Goal: Transaction & Acquisition: Obtain resource

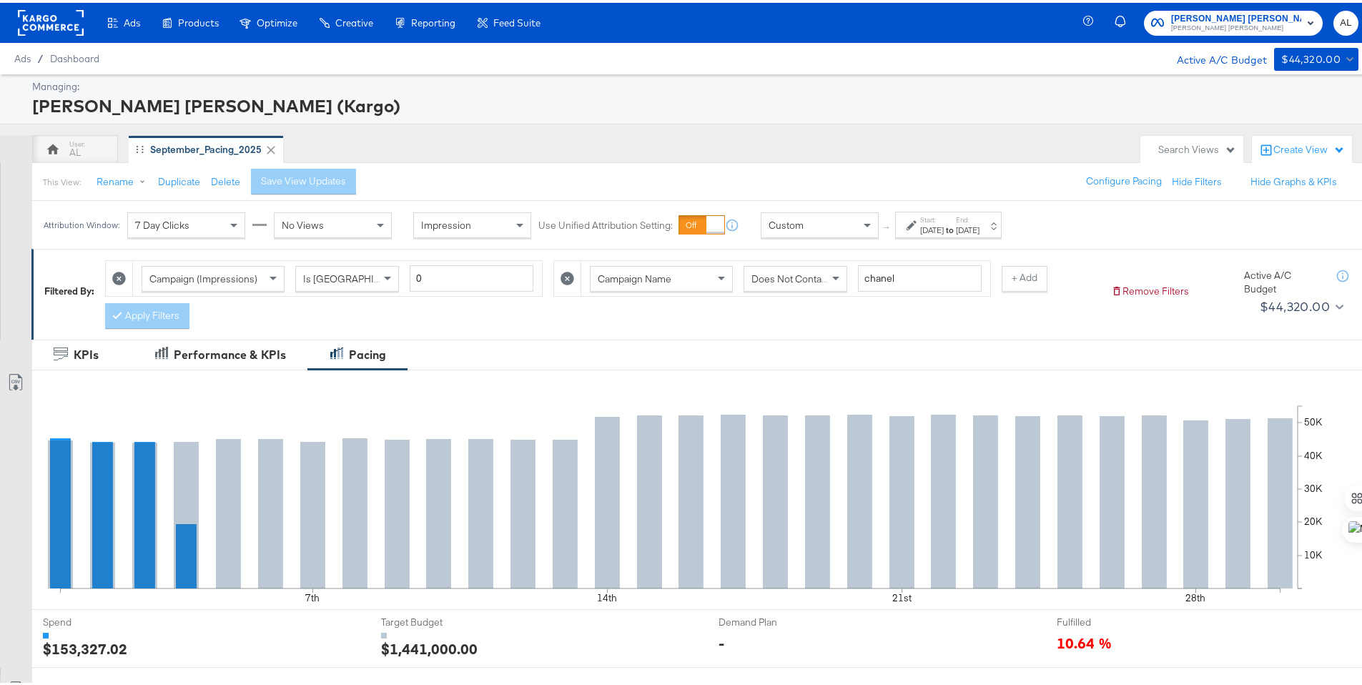
click at [922, 217] on label "Start:" at bounding box center [932, 216] width 24 height 9
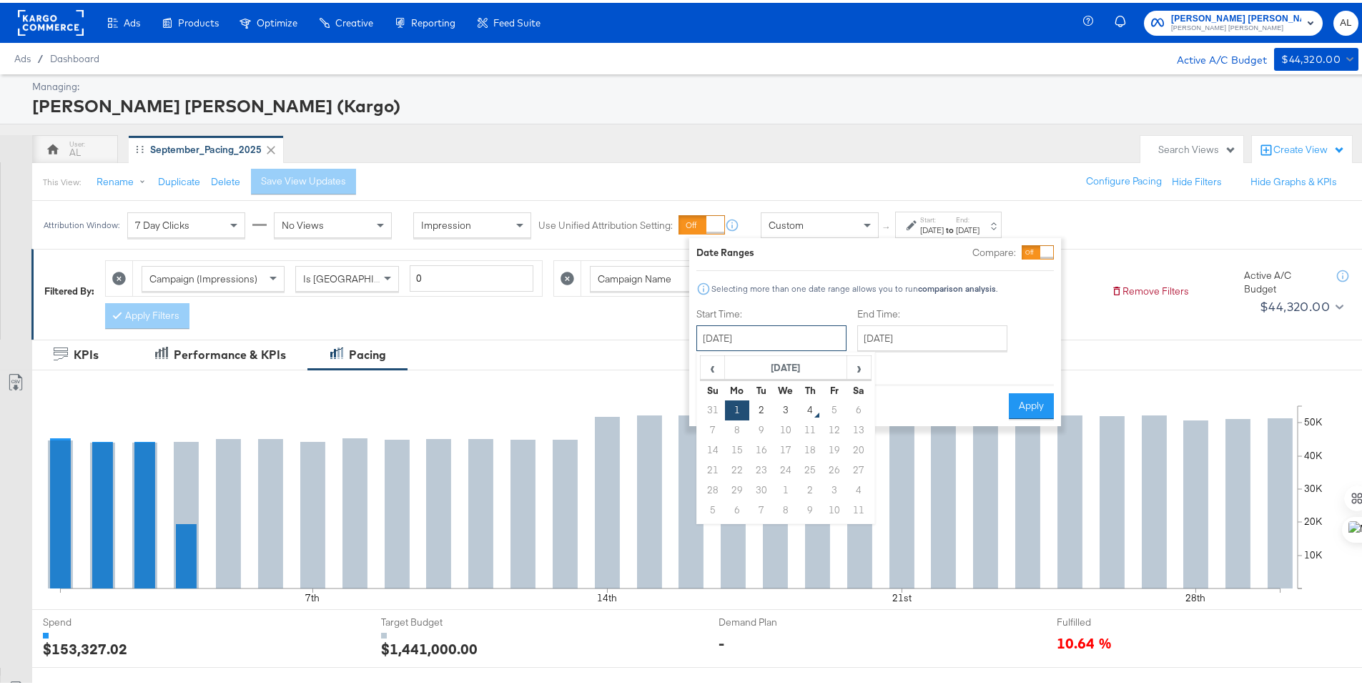
click at [797, 345] on input "[DATE]" at bounding box center [771, 335] width 150 height 26
click at [715, 407] on td "31" at bounding box center [713, 408] width 24 height 20
type input "[DATE]"
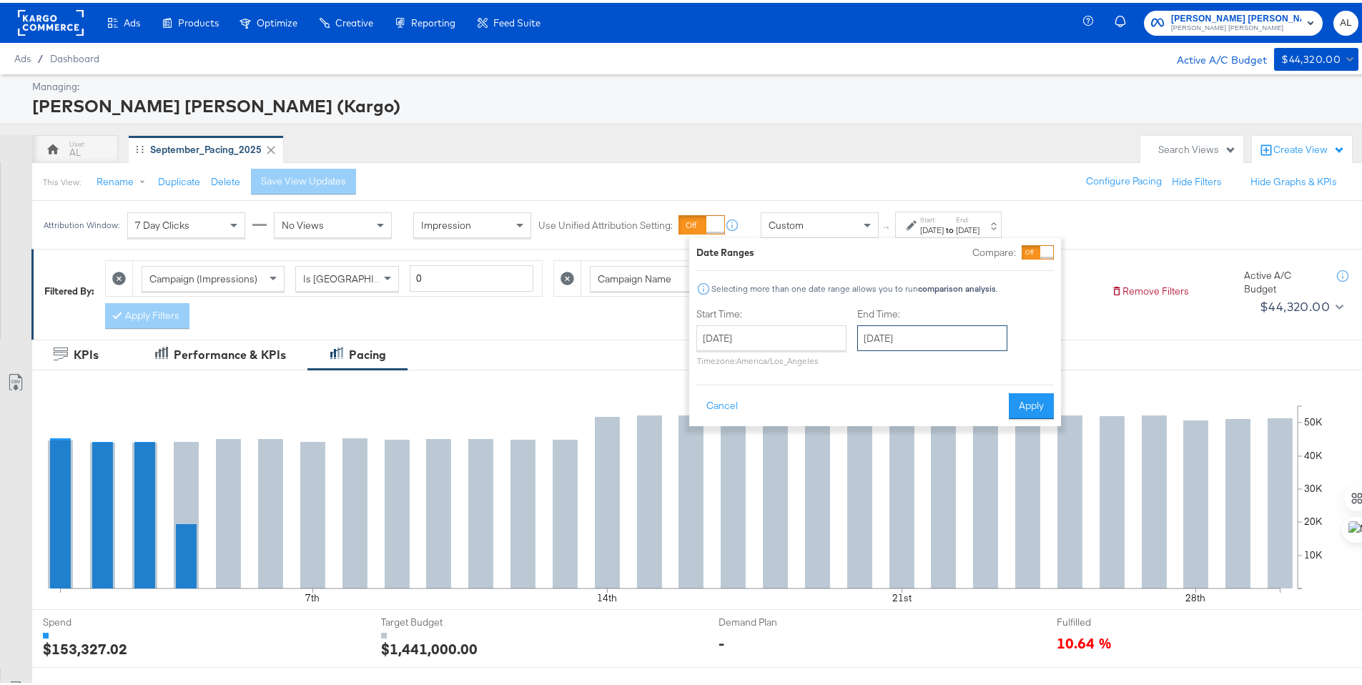
click at [918, 341] on input "[DATE]" at bounding box center [932, 335] width 150 height 26
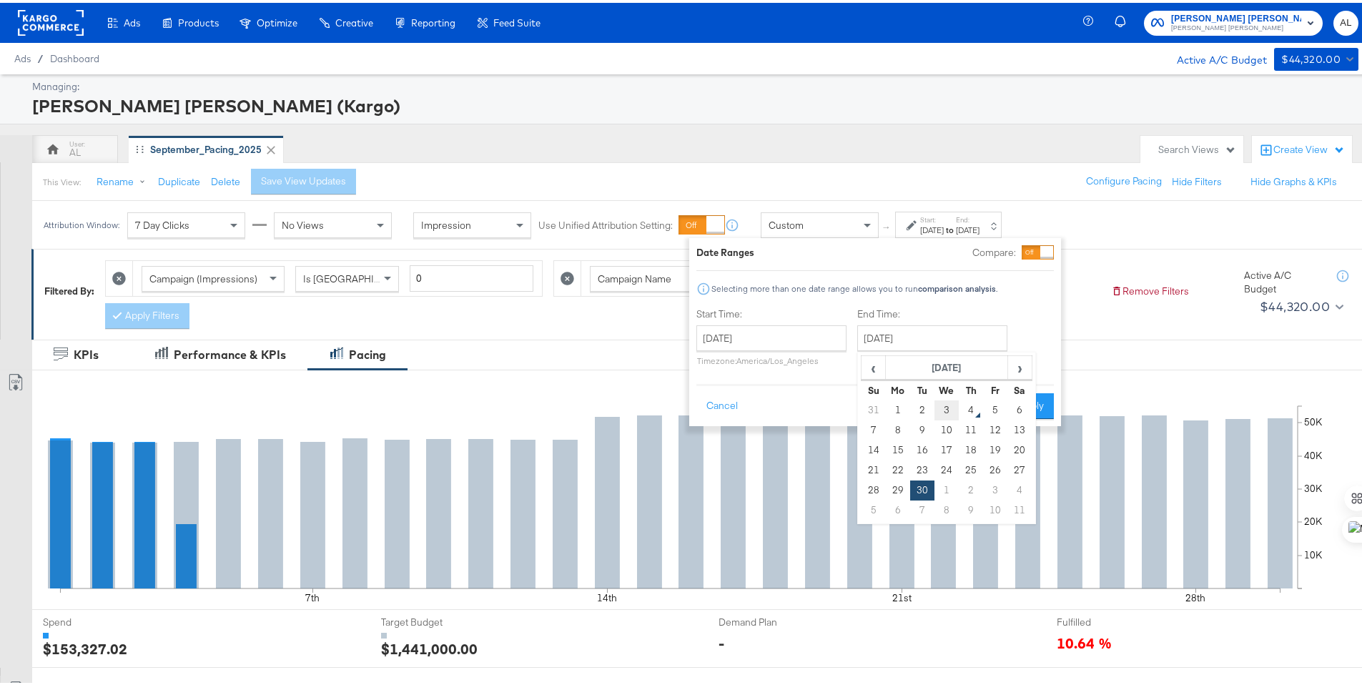
click at [952, 407] on td "3" at bounding box center [947, 408] width 24 height 20
type input "[DATE]"
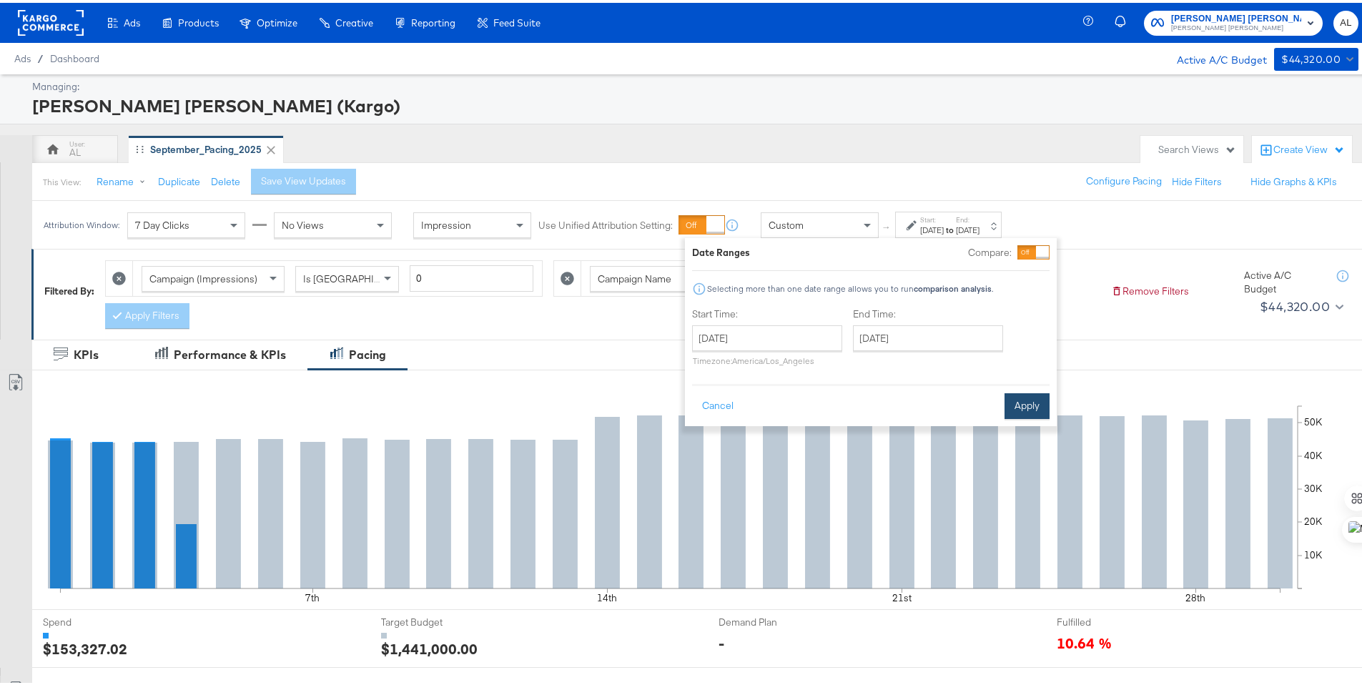
click at [1030, 408] on button "Apply" at bounding box center [1027, 403] width 45 height 26
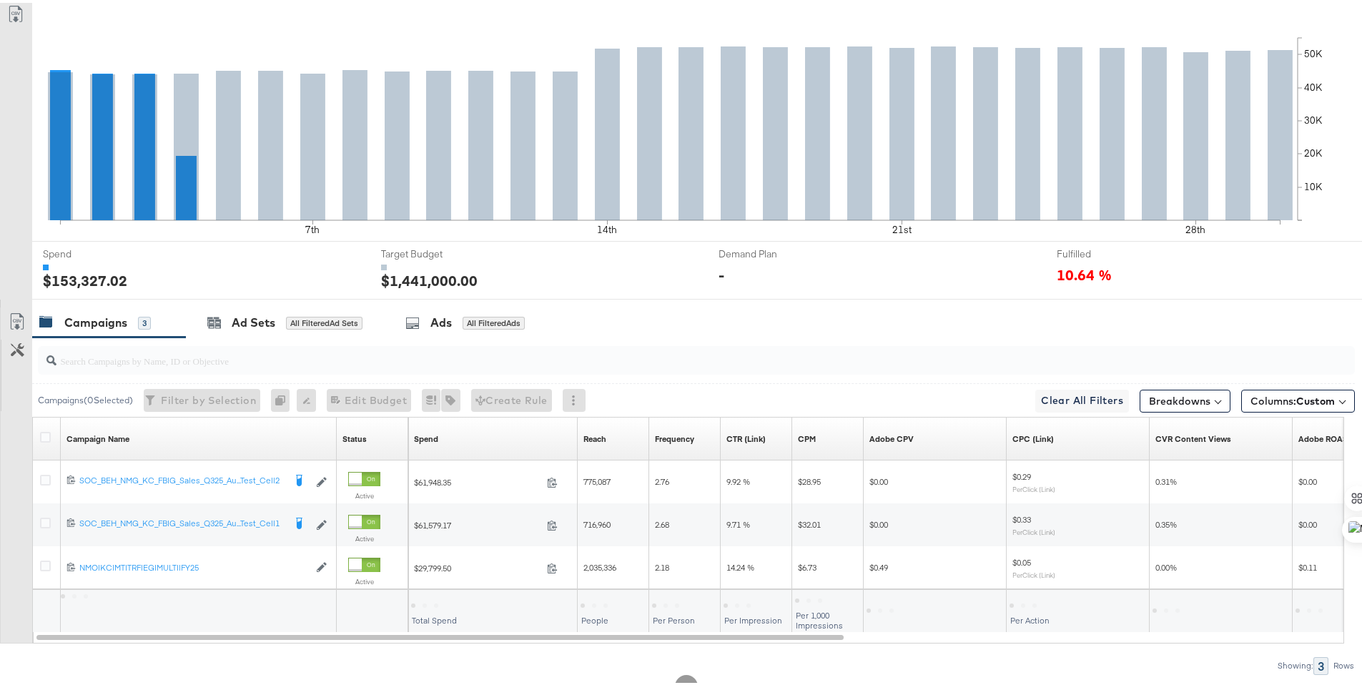
scroll to position [375, 0]
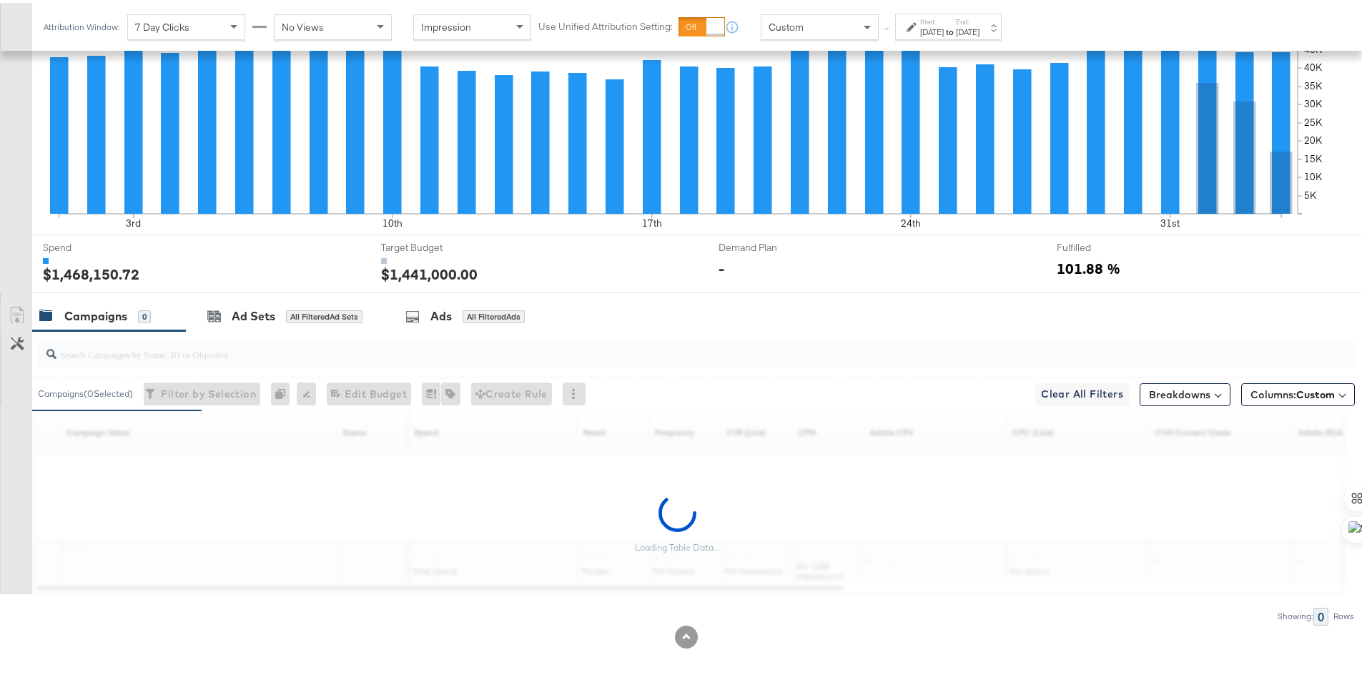
click at [944, 22] on label "Start:" at bounding box center [932, 18] width 24 height 9
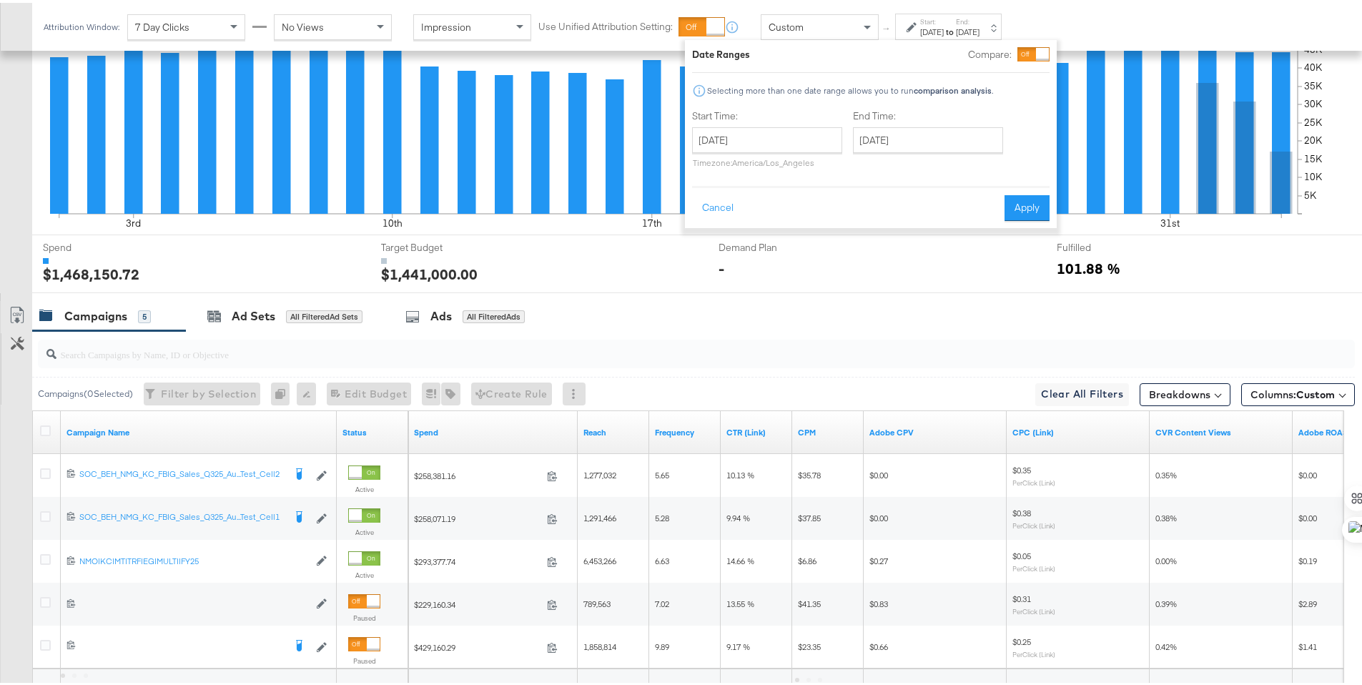
scroll to position [418, 0]
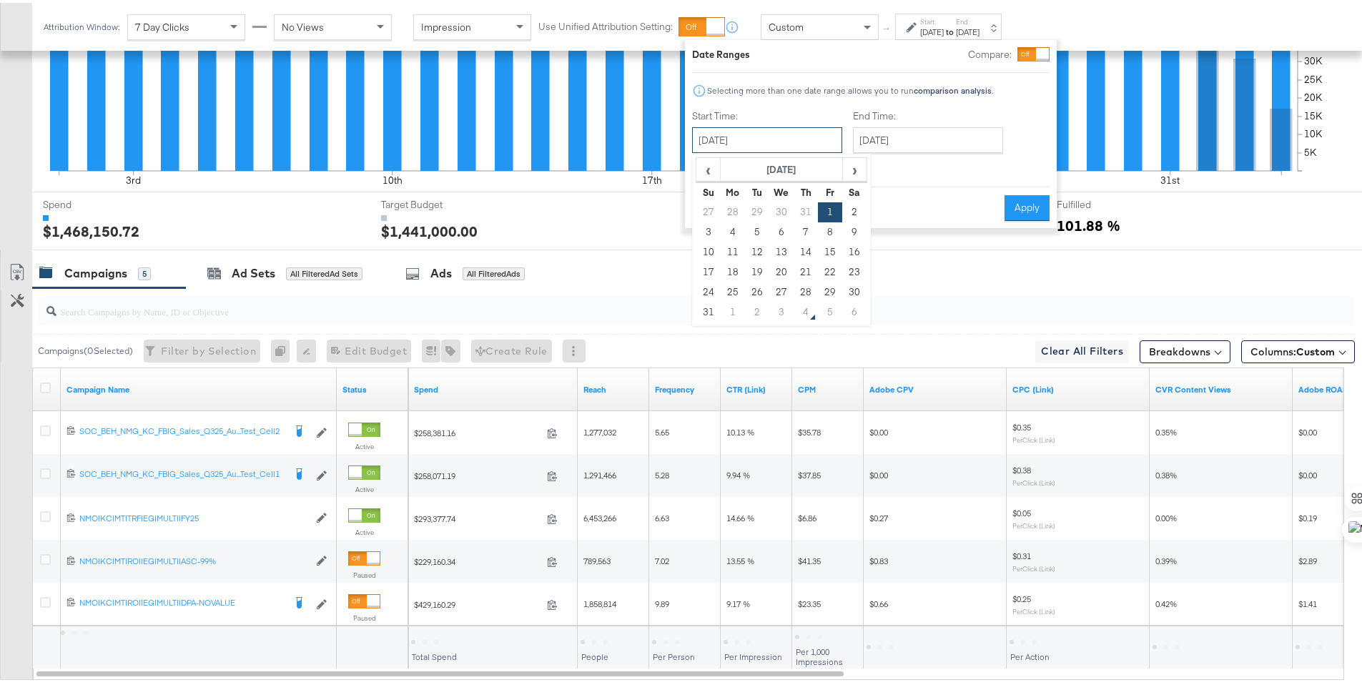
click at [792, 142] on input "[DATE]" at bounding box center [767, 137] width 150 height 26
click at [705, 302] on td "31" at bounding box center [708, 310] width 24 height 20
type input "[DATE]"
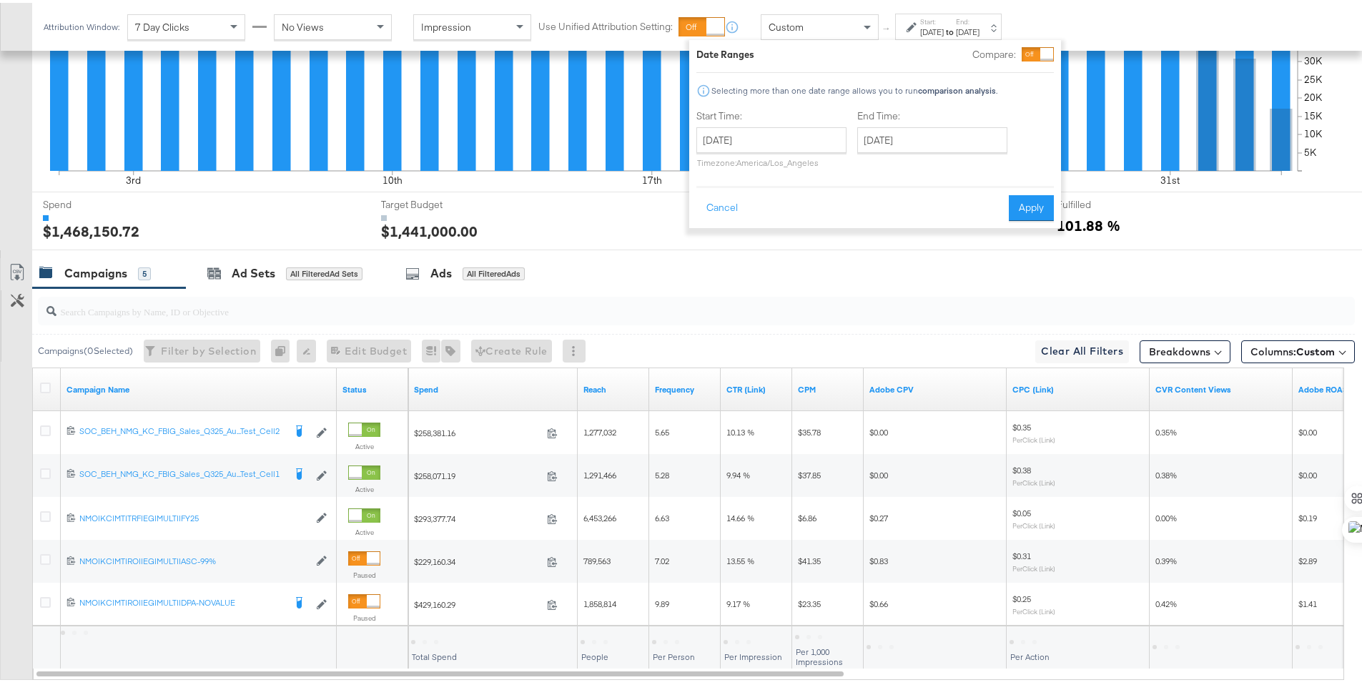
click at [1003, 207] on div "Cancel Apply" at bounding box center [875, 200] width 358 height 35
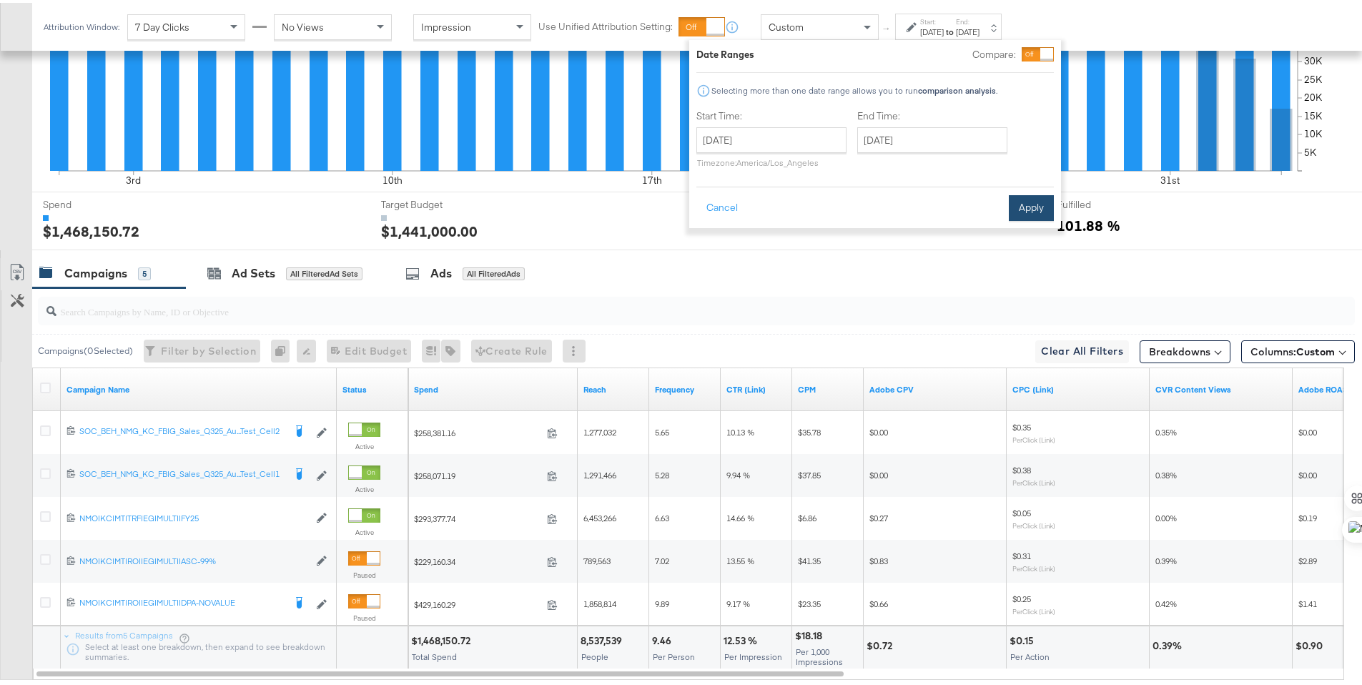
click at [1011, 207] on button "Apply" at bounding box center [1031, 205] width 45 height 26
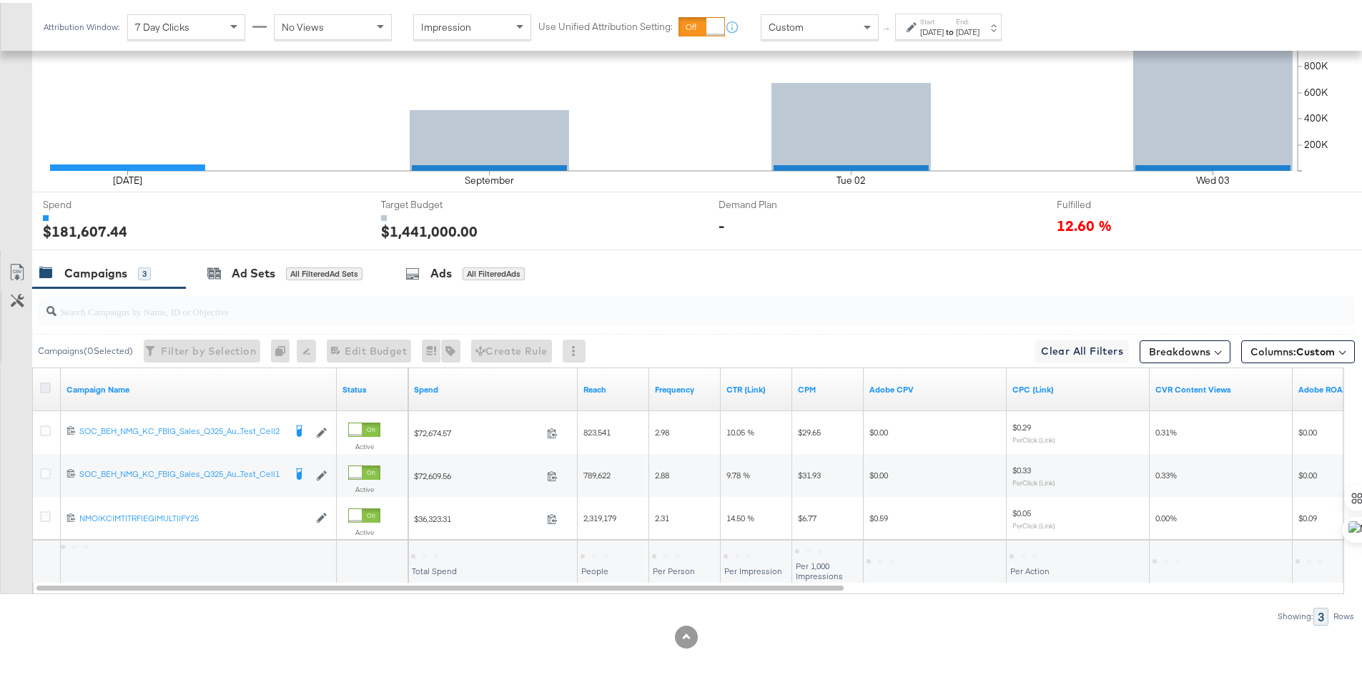
click at [45, 387] on icon at bounding box center [45, 385] width 11 height 11
click at [0, 0] on input "checkbox" at bounding box center [0, 0] width 0 height 0
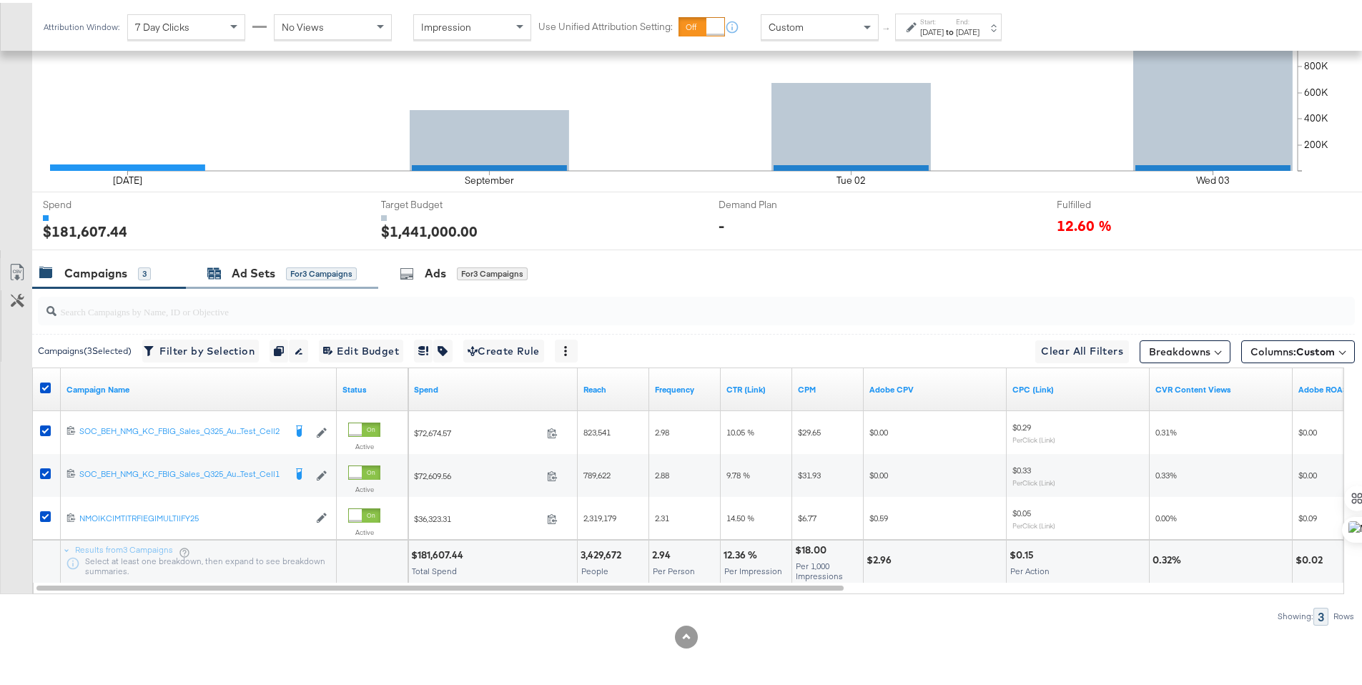
click at [223, 268] on div "Ad Sets for 3 Campaigns" at bounding box center [281, 270] width 149 height 16
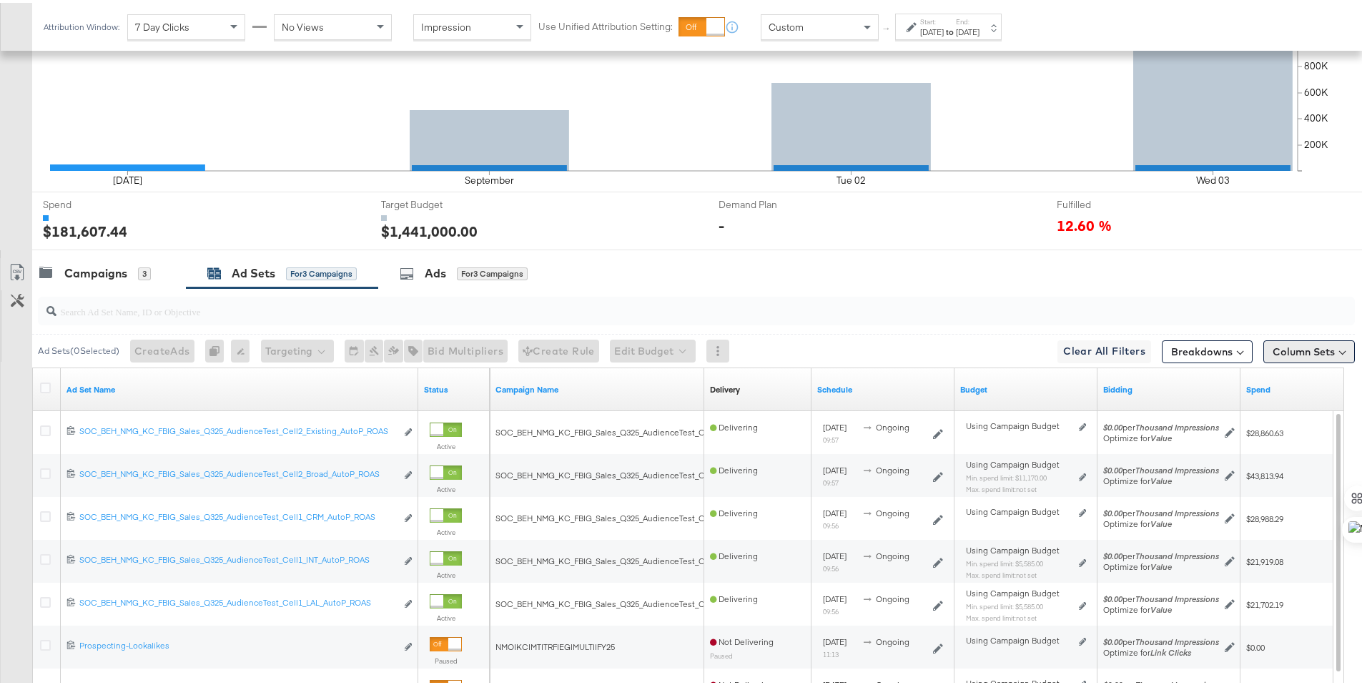
click at [1314, 355] on button "Column Sets" at bounding box center [1309, 348] width 92 height 23
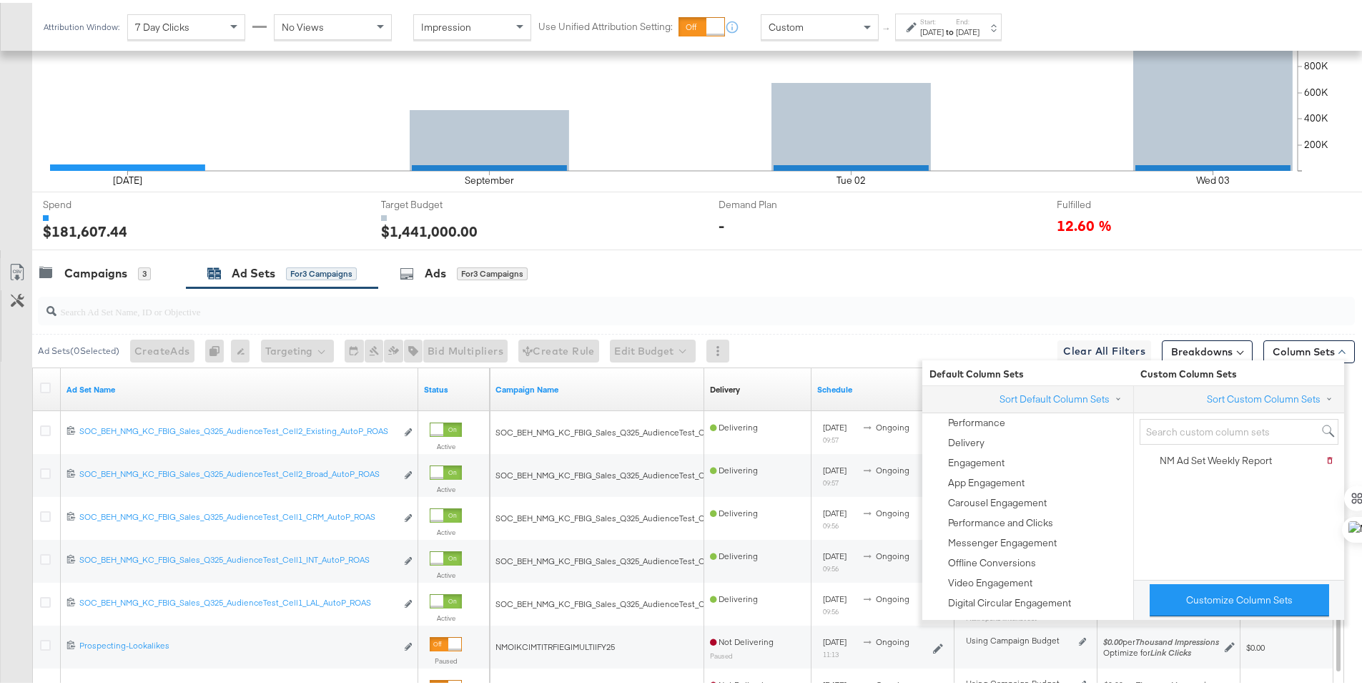
drag, startPoint x: 1259, startPoint y: 458, endPoint x: 1245, endPoint y: 586, distance: 128.1
click at [1259, 458] on div "NM Ad Set Weekly Report" at bounding box center [1216, 458] width 112 height 14
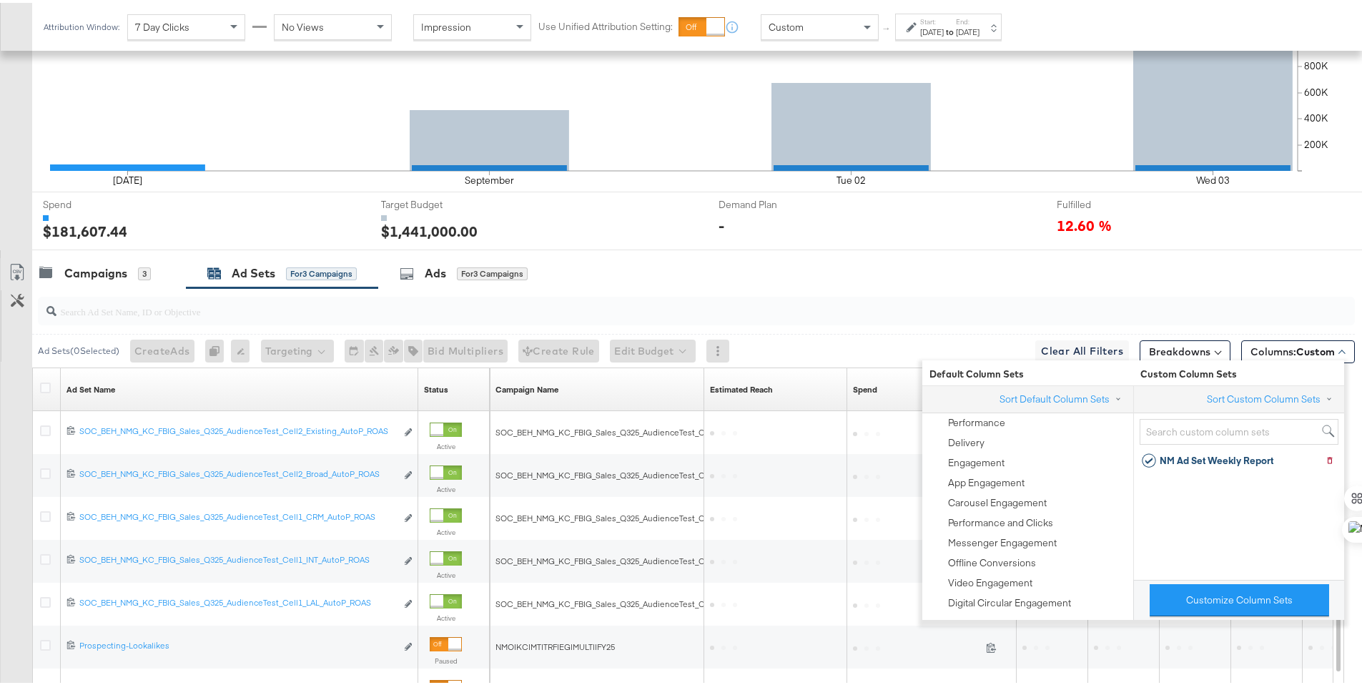
click at [1296, 277] on div "Campaigns 3 Ad Sets for 3 Campaigns Ads for 3 Campaigns" at bounding box center [702, 270] width 1341 height 31
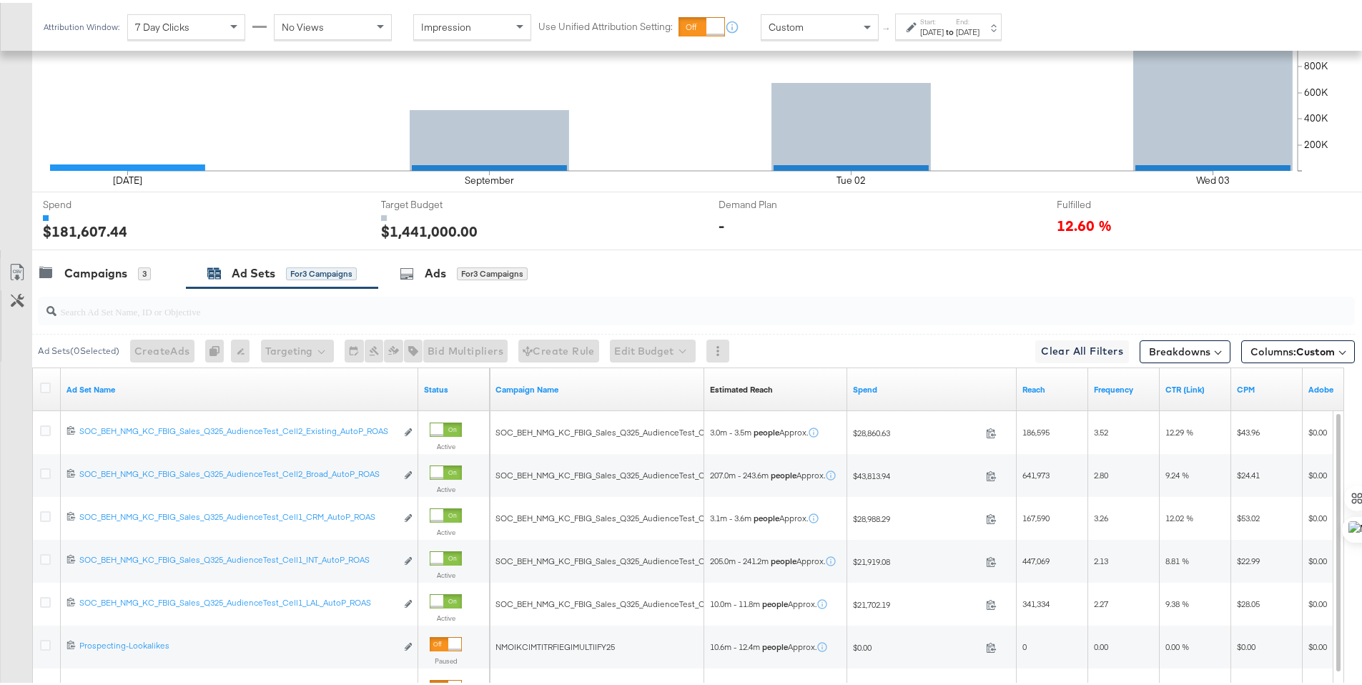
click at [51, 383] on div at bounding box center [47, 387] width 15 height 14
click at [44, 384] on icon at bounding box center [45, 385] width 11 height 11
click at [0, 0] on input "checkbox" at bounding box center [0, 0] width 0 height 0
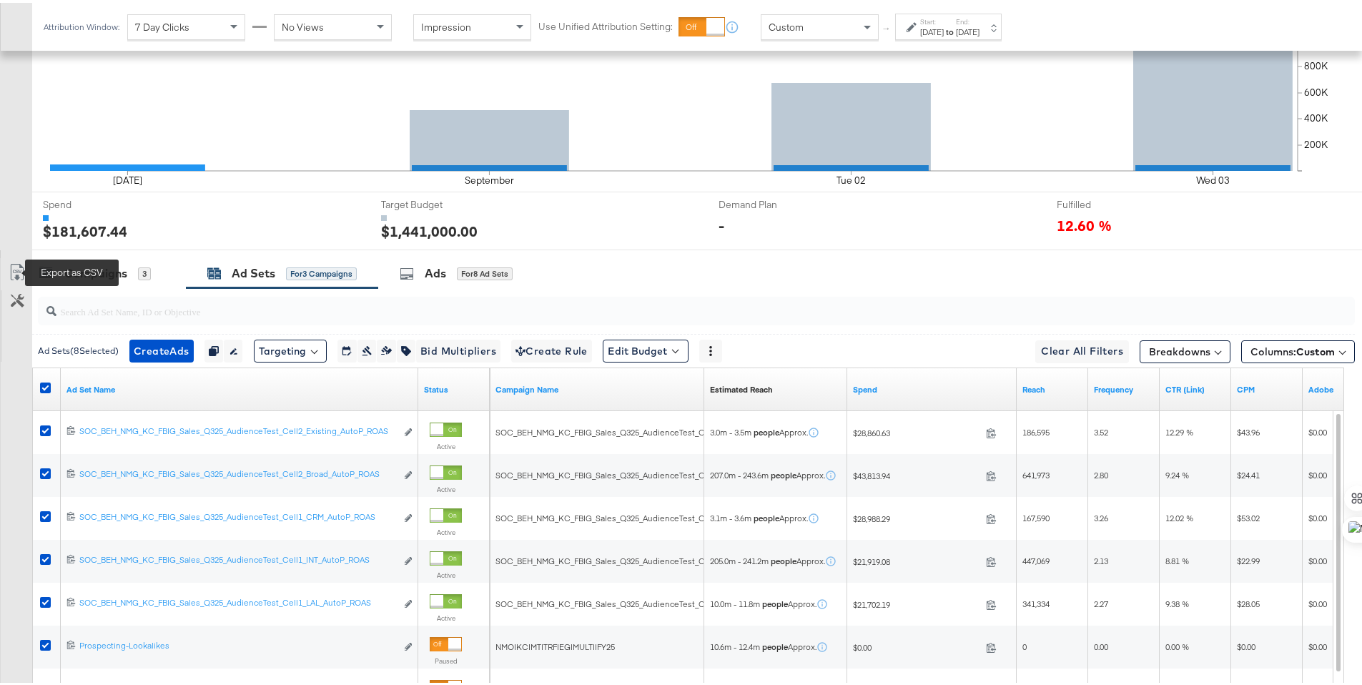
click at [18, 269] on icon at bounding box center [16, 272] width 9 height 11
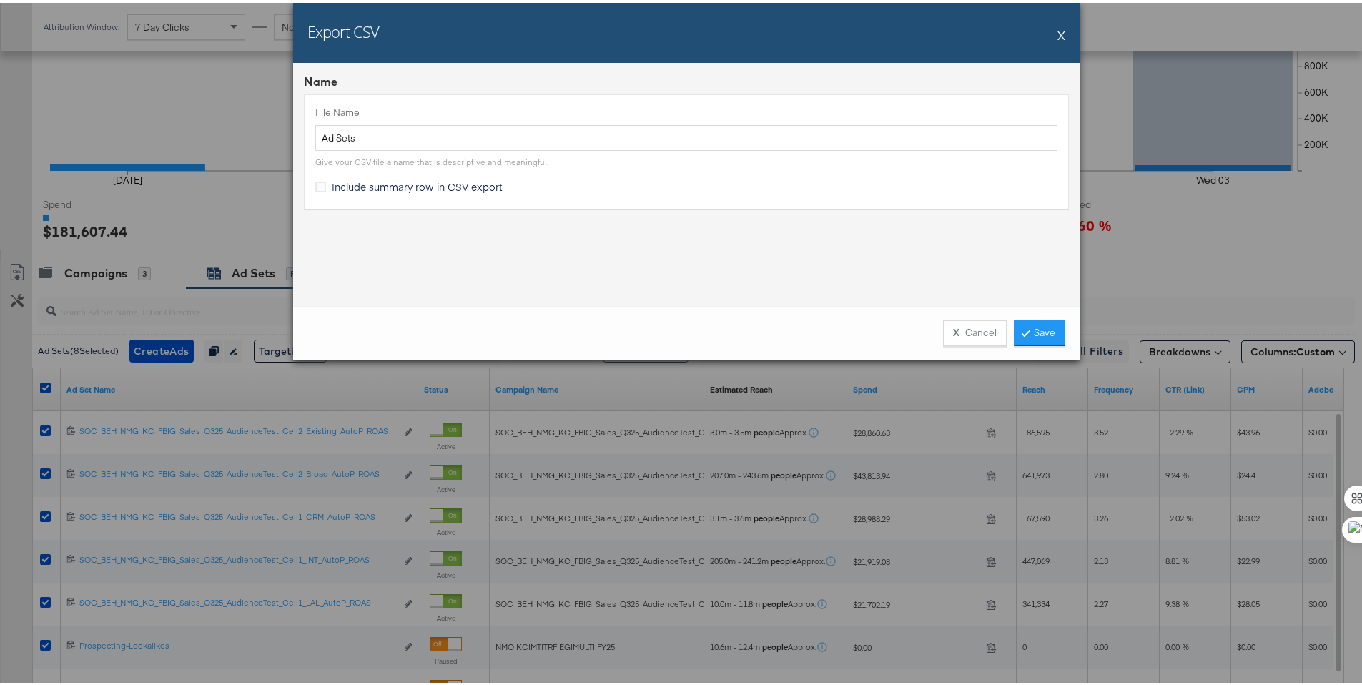
click at [485, 188] on span "Include summary row in CSV export" at bounding box center [417, 184] width 171 height 14
click at [0, 0] on input "Include summary row in CSV export" at bounding box center [0, 0] width 0 height 0
click at [1020, 320] on link "Save" at bounding box center [1039, 330] width 51 height 26
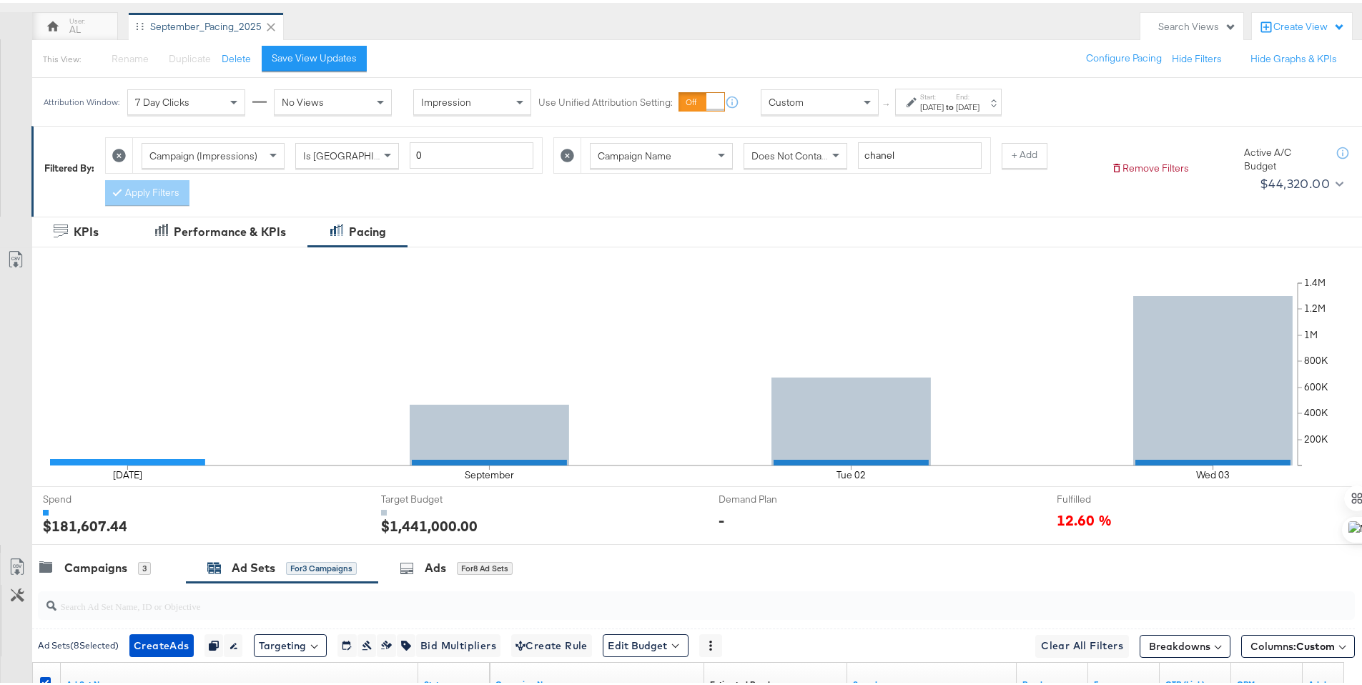
scroll to position [0, 0]
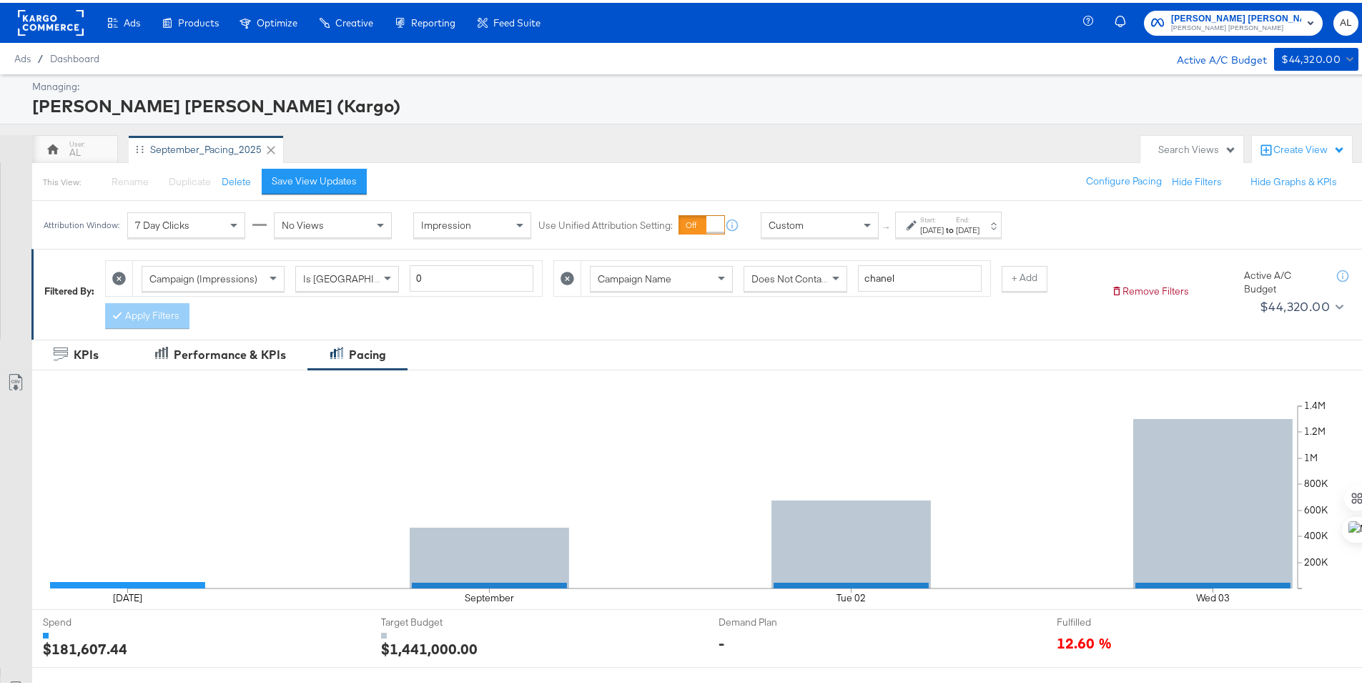
click at [40, 21] on rect at bounding box center [51, 20] width 66 height 26
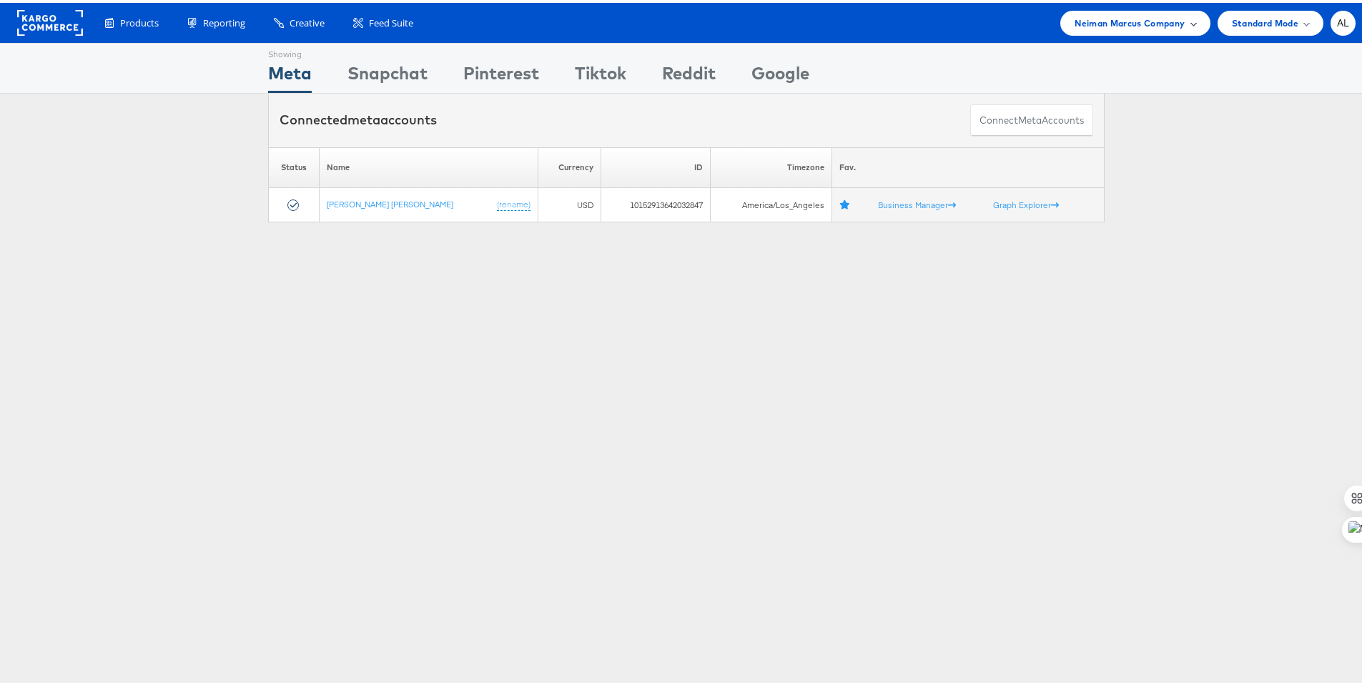
click at [1078, 18] on span "Neiman Marcus Company" at bounding box center [1130, 20] width 110 height 15
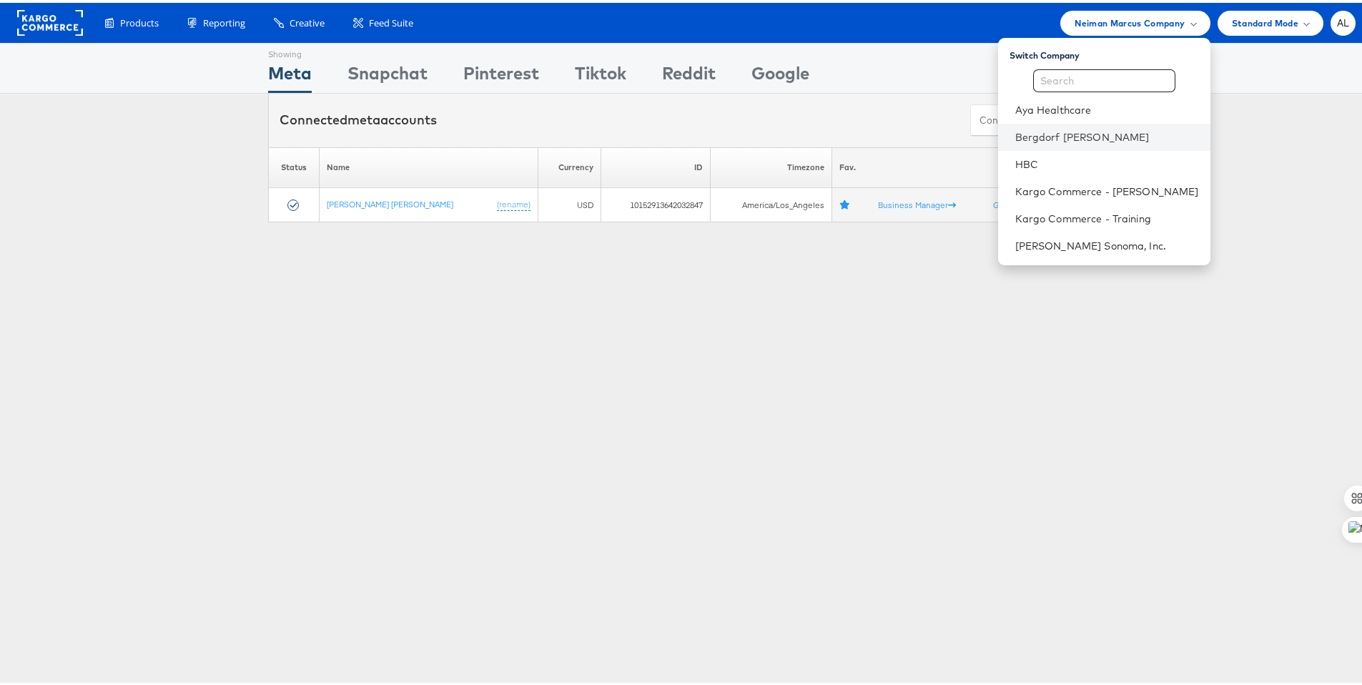
click at [1045, 121] on li "Bergdorf [PERSON_NAME]" at bounding box center [1104, 134] width 212 height 27
click at [1037, 135] on link "Bergdorf [PERSON_NAME]" at bounding box center [1107, 134] width 184 height 14
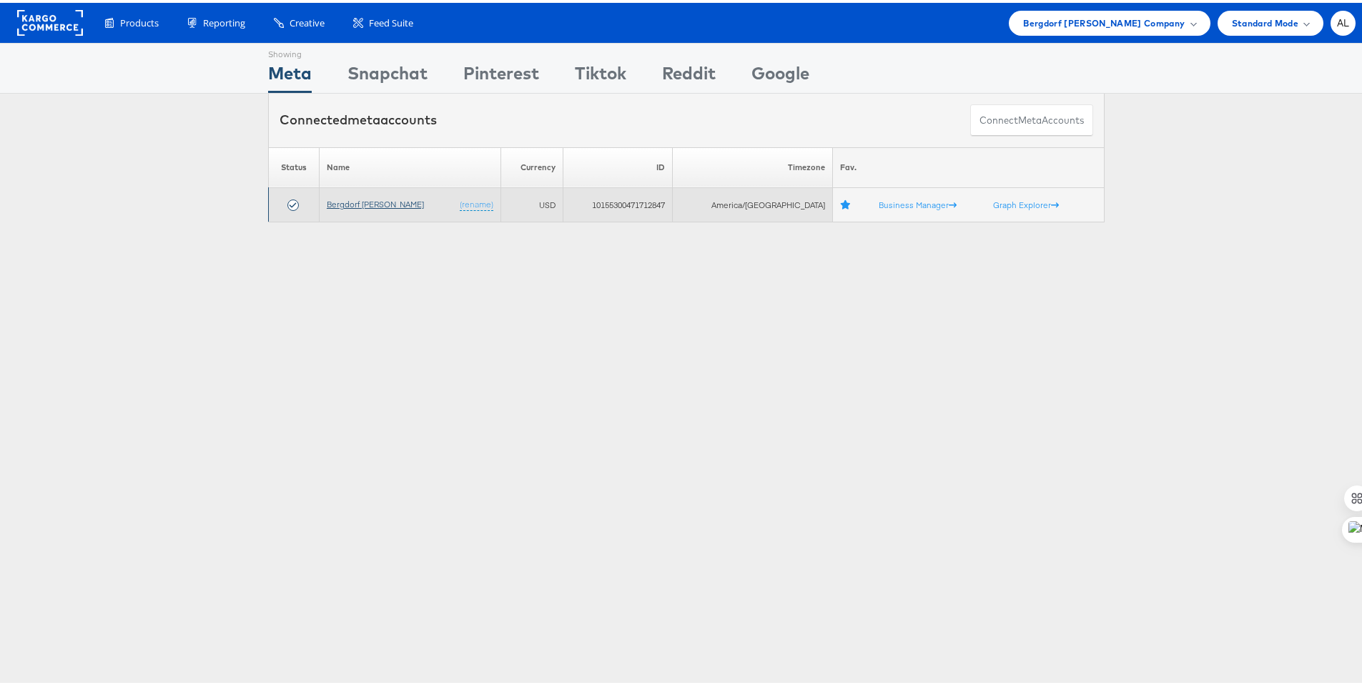
click at [372, 199] on link "Bergdorf Goodman" at bounding box center [375, 201] width 97 height 11
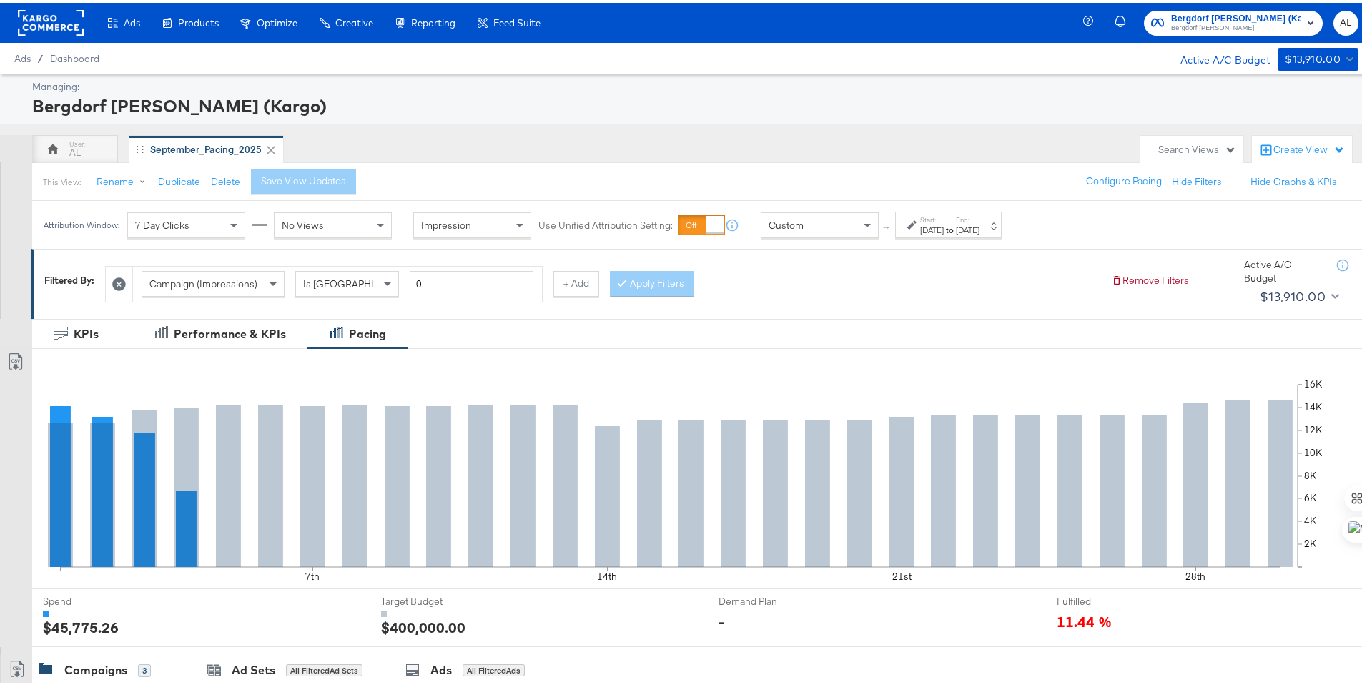
click at [956, 222] on strong "to" at bounding box center [950, 227] width 12 height 11
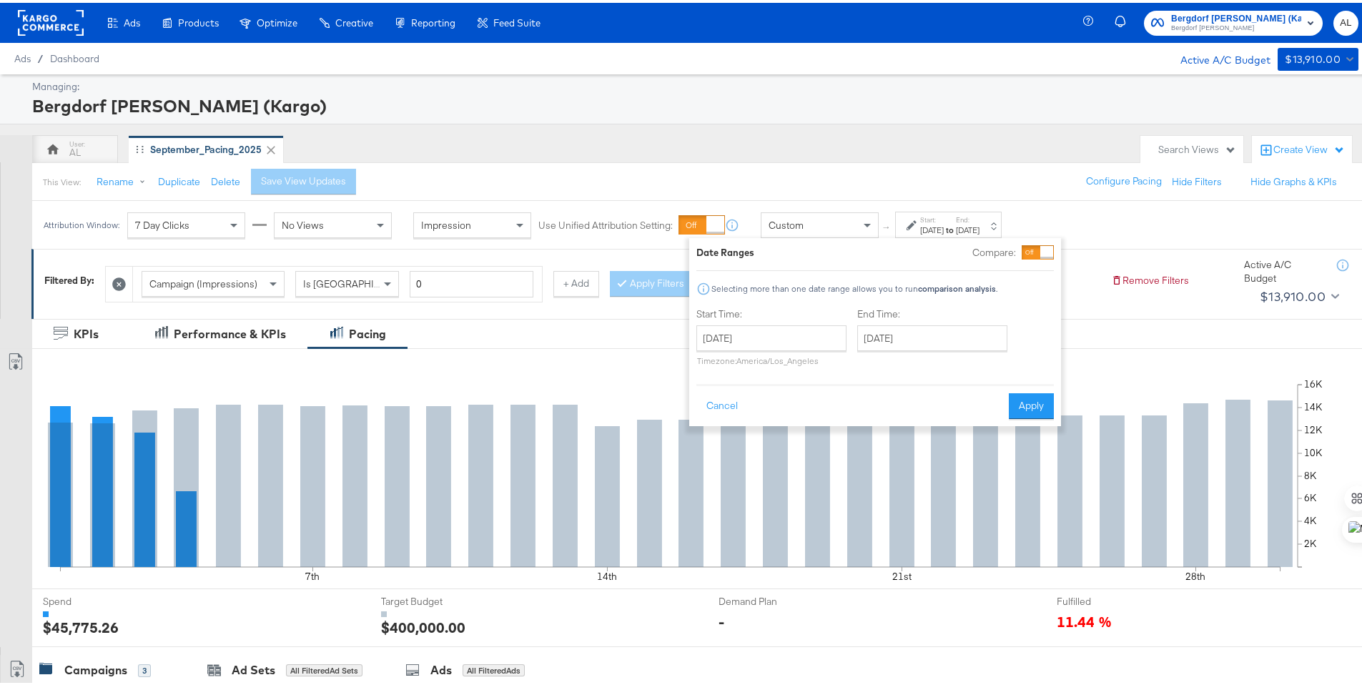
click at [853, 332] on div "Start Time: September 1st 2025 ‹ September 2025 › Su Mo Tu We Th Fr Sa 31 1 2 3…" at bounding box center [854, 337] width 317 height 65
click at [847, 335] on div "Start Time: September 1st 2025 ‹ September 2025 › Su Mo Tu We Th Fr Sa 31 1 2 3…" at bounding box center [854, 337] width 317 height 65
click at [834, 336] on input "[DATE]" at bounding box center [771, 335] width 150 height 26
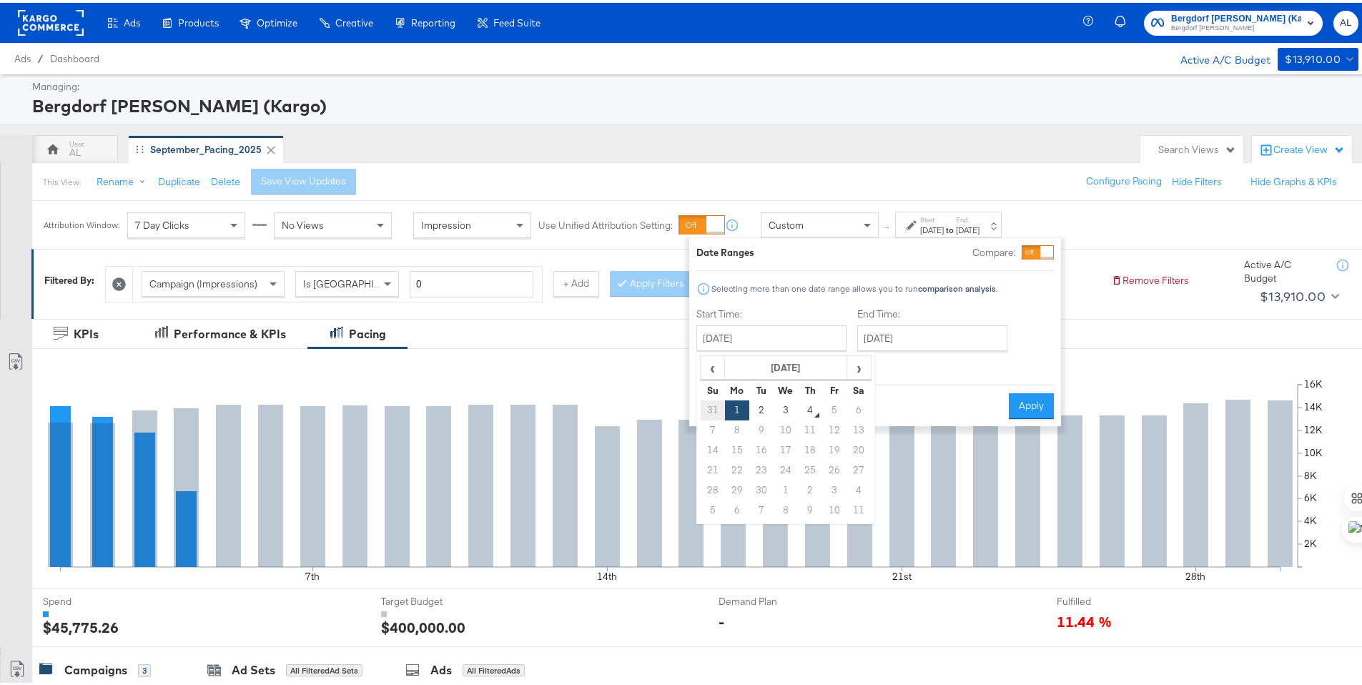
click at [714, 408] on td "31" at bounding box center [713, 408] width 24 height 20
type input "[DATE]"
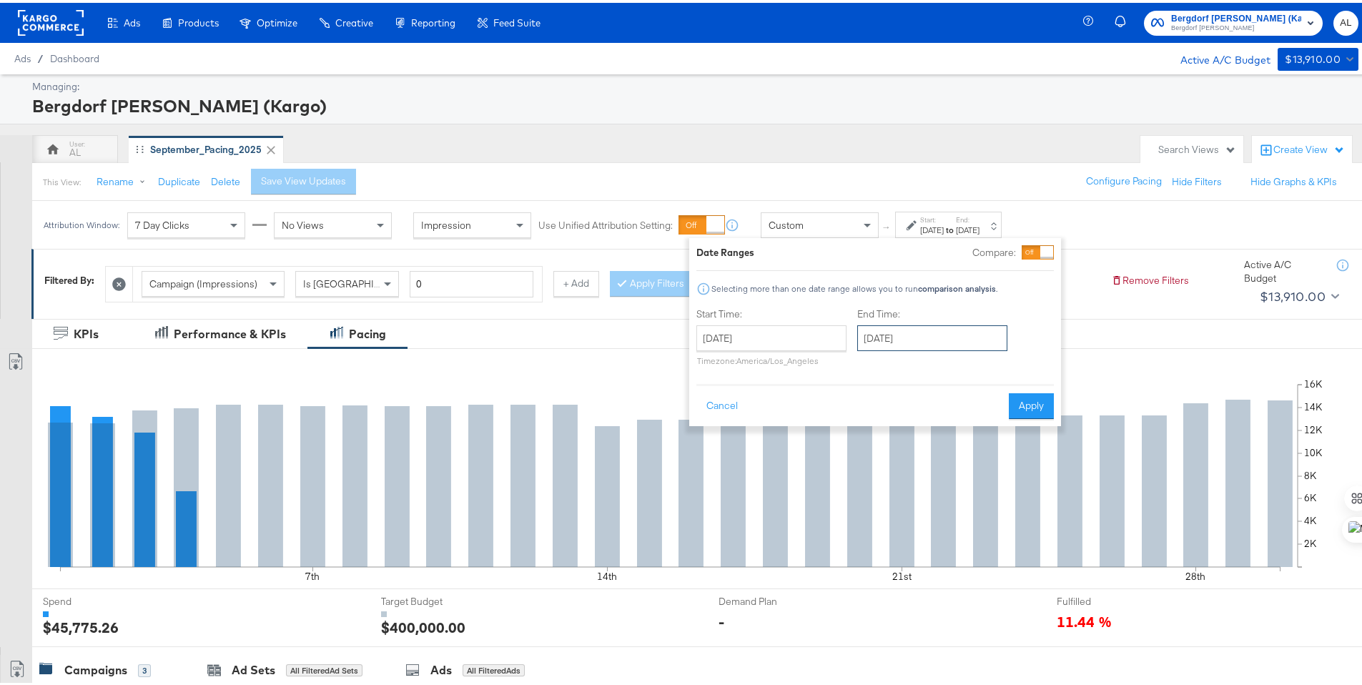
click at [897, 338] on input "[DATE]" at bounding box center [932, 335] width 150 height 26
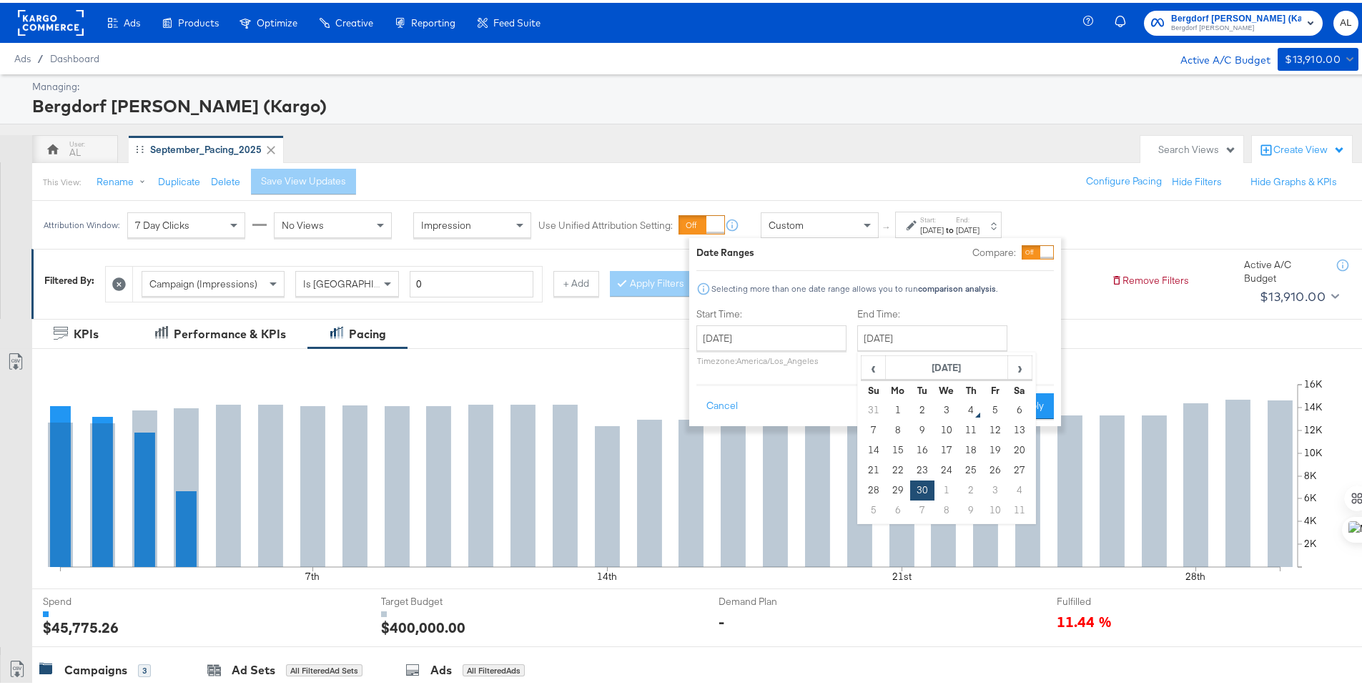
click at [951, 410] on td "3" at bounding box center [947, 408] width 24 height 20
type input "[DATE]"
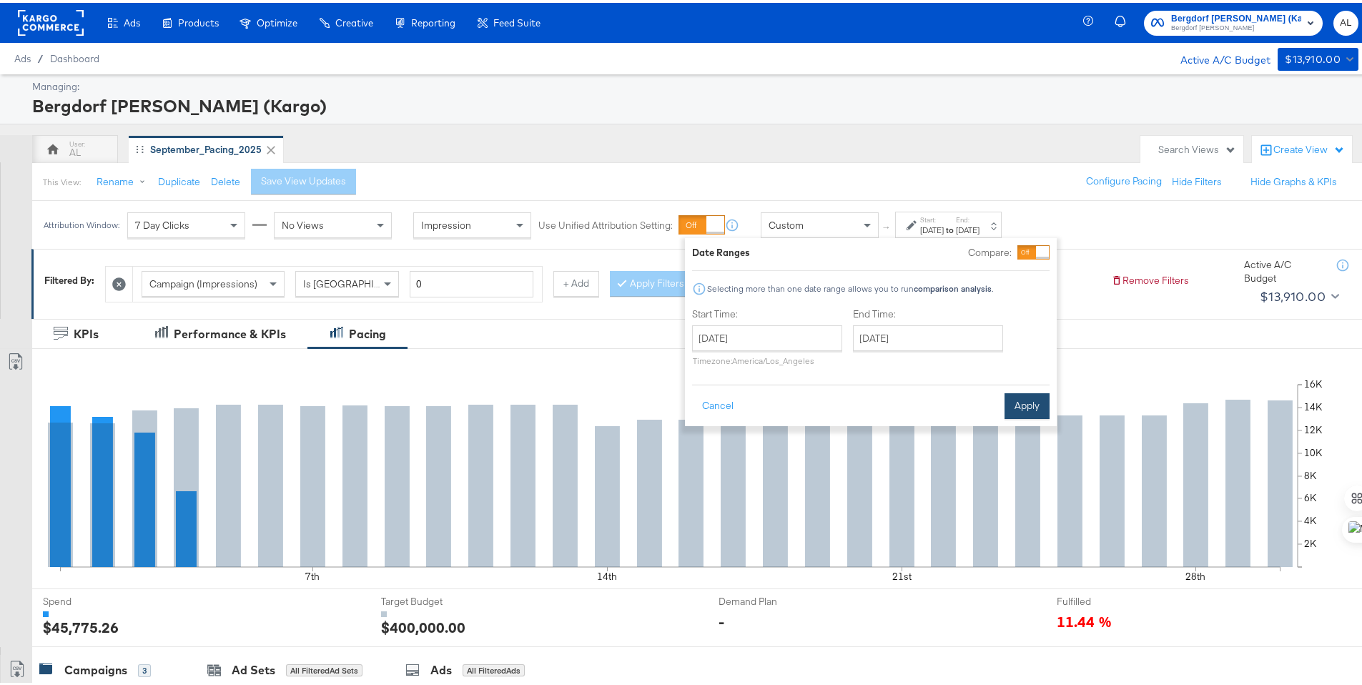
click at [1026, 399] on button "Apply" at bounding box center [1027, 403] width 45 height 26
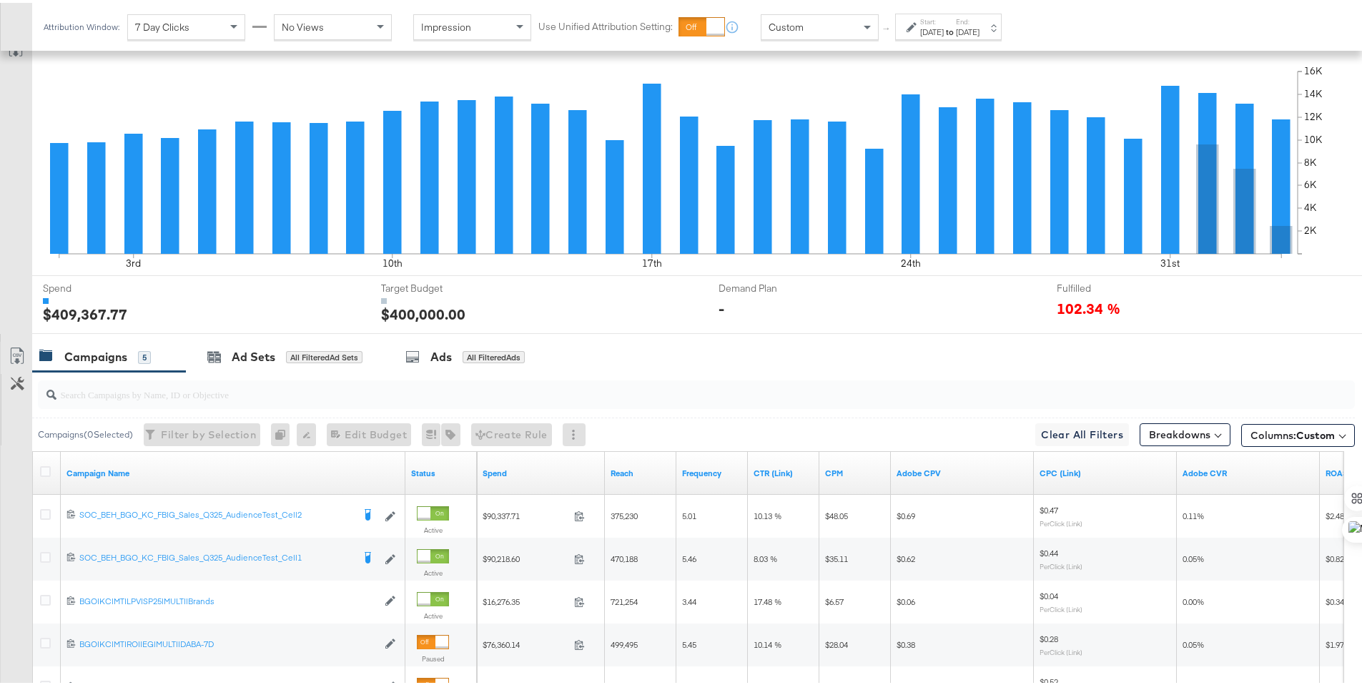
scroll to position [483, 0]
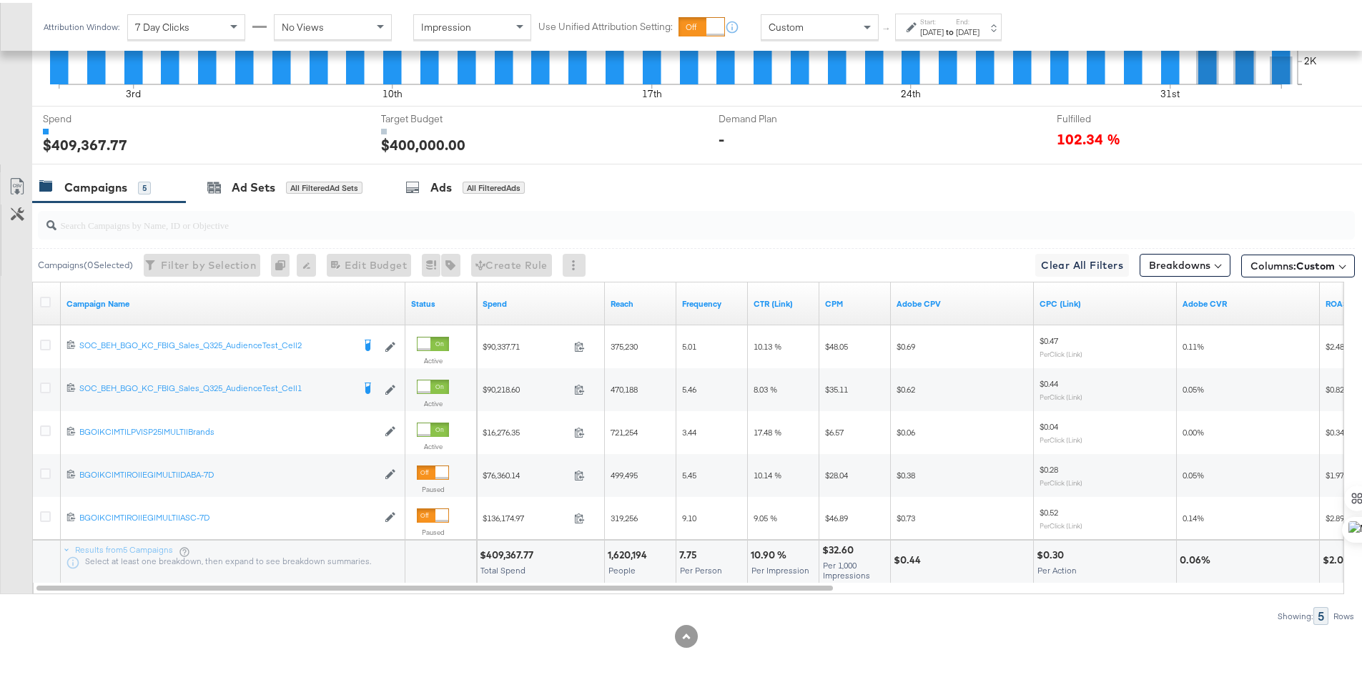
click at [907, 22] on icon at bounding box center [912, 24] width 10 height 10
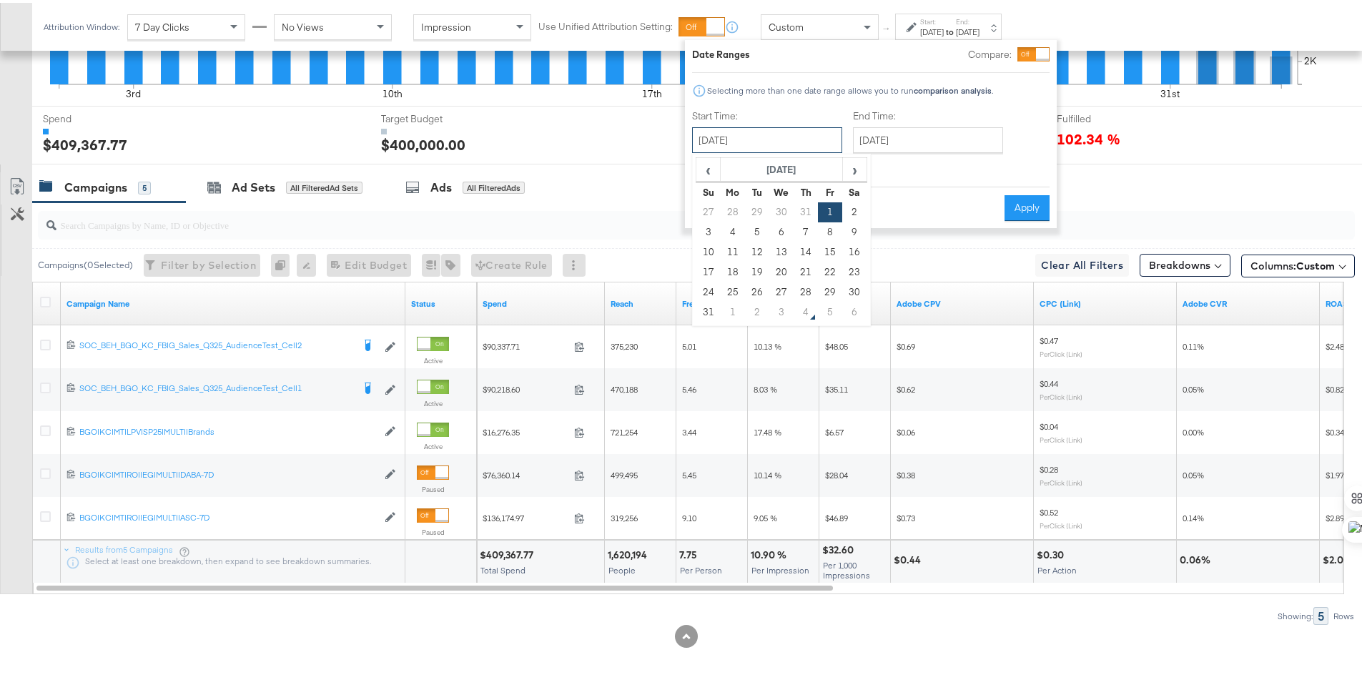
click at [812, 147] on input "[DATE]" at bounding box center [767, 137] width 150 height 26
click at [711, 306] on td "31" at bounding box center [708, 310] width 24 height 20
type input "[DATE]"
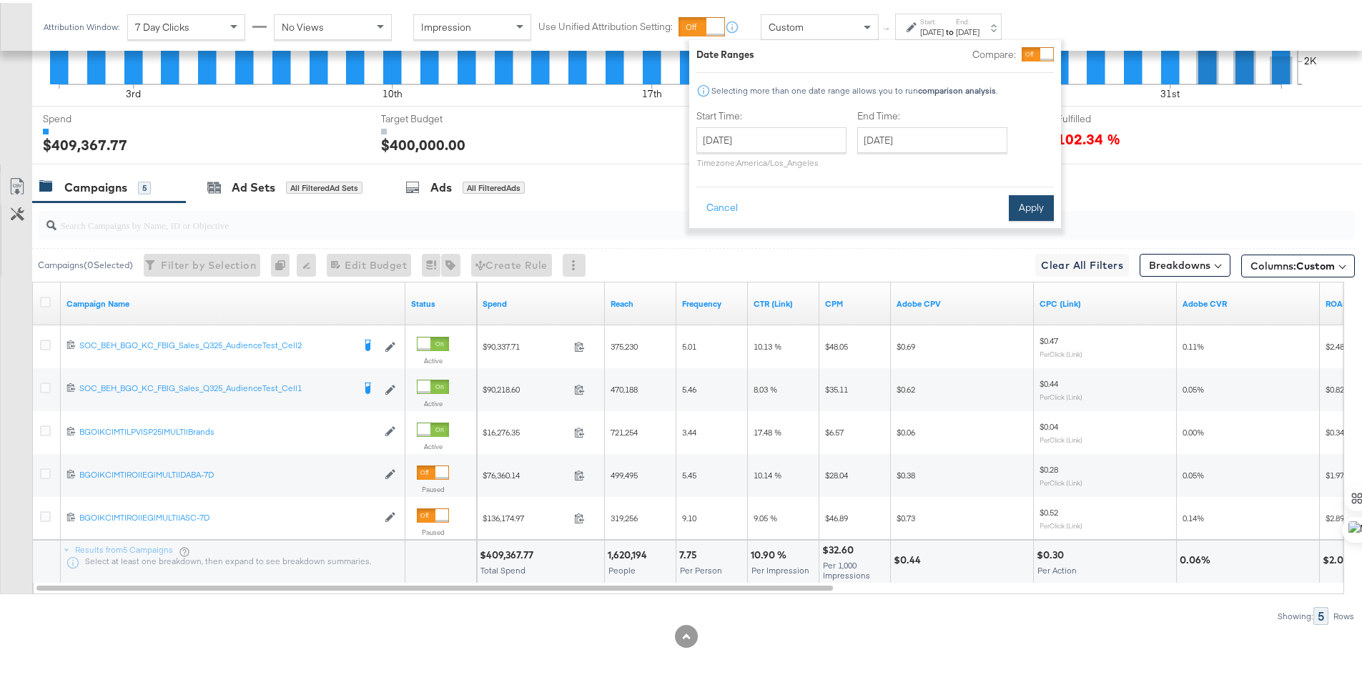
click at [1027, 204] on button "Apply" at bounding box center [1031, 205] width 45 height 26
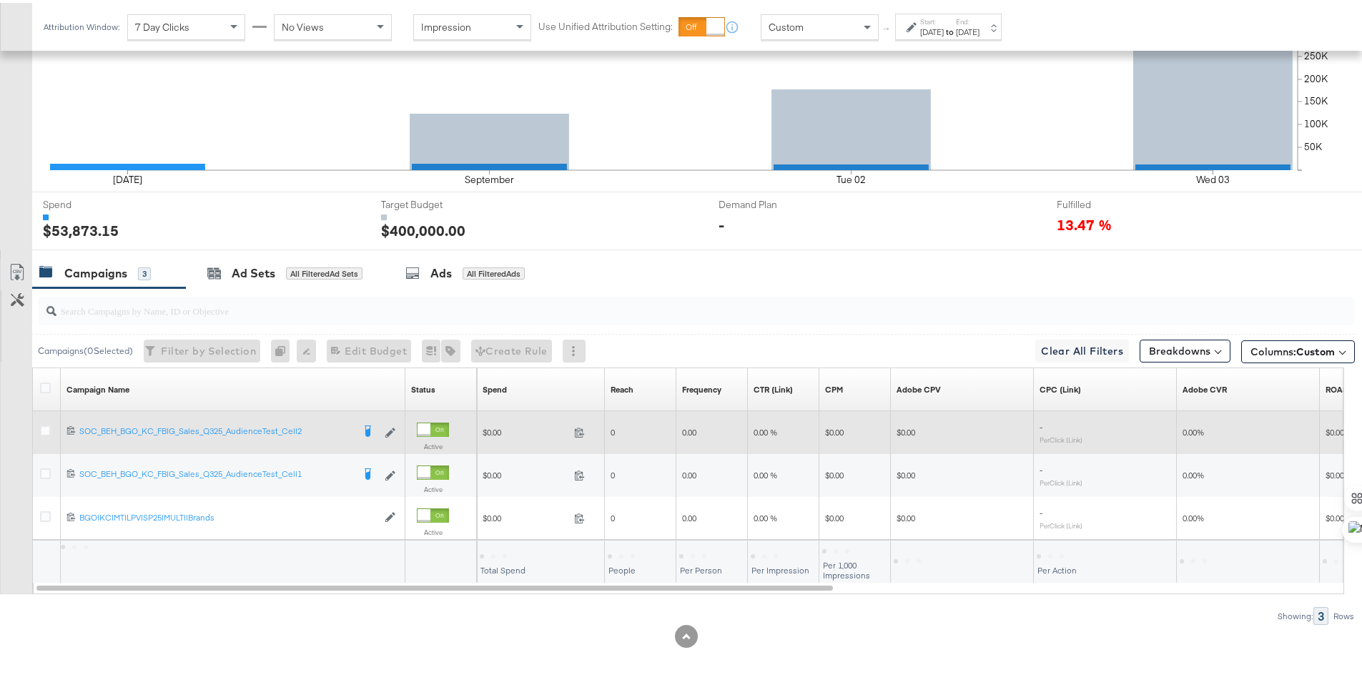
scroll to position [397, 0]
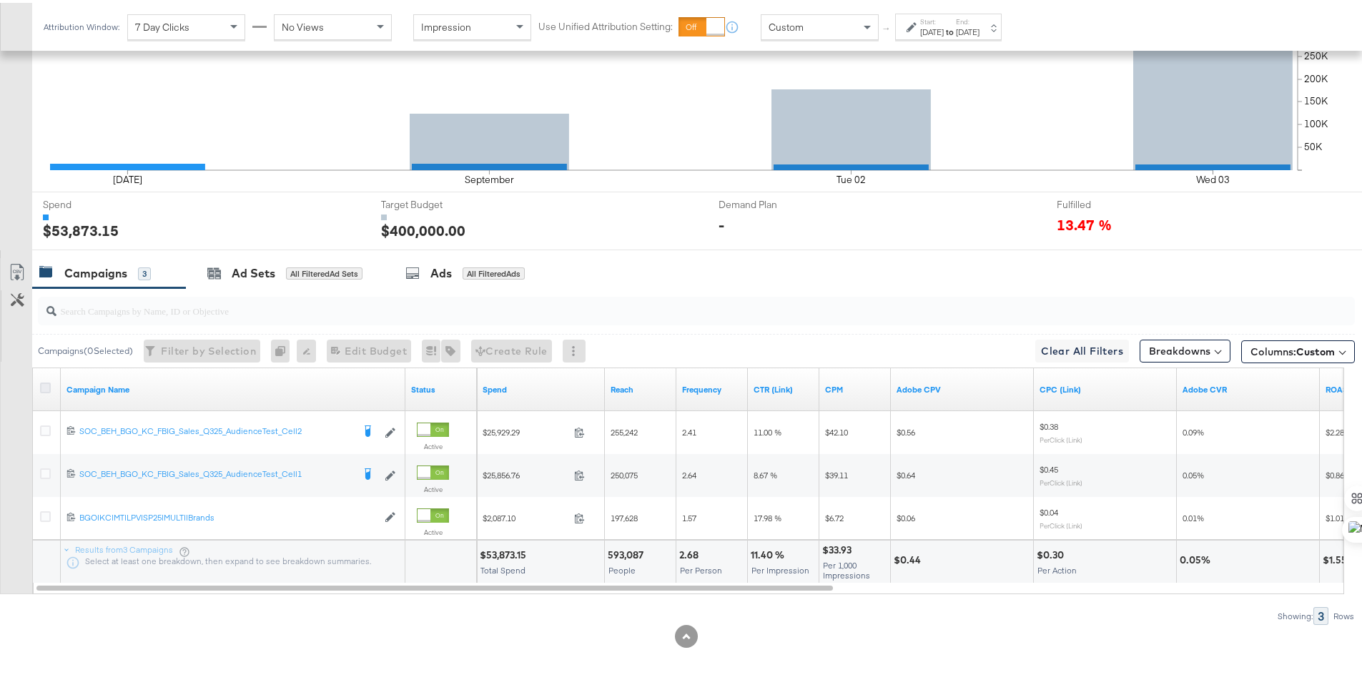
click at [45, 383] on icon at bounding box center [45, 385] width 11 height 11
click at [0, 0] on input "checkbox" at bounding box center [0, 0] width 0 height 0
click at [235, 260] on div "Ad Sets for 3 Campaigns" at bounding box center [282, 270] width 192 height 31
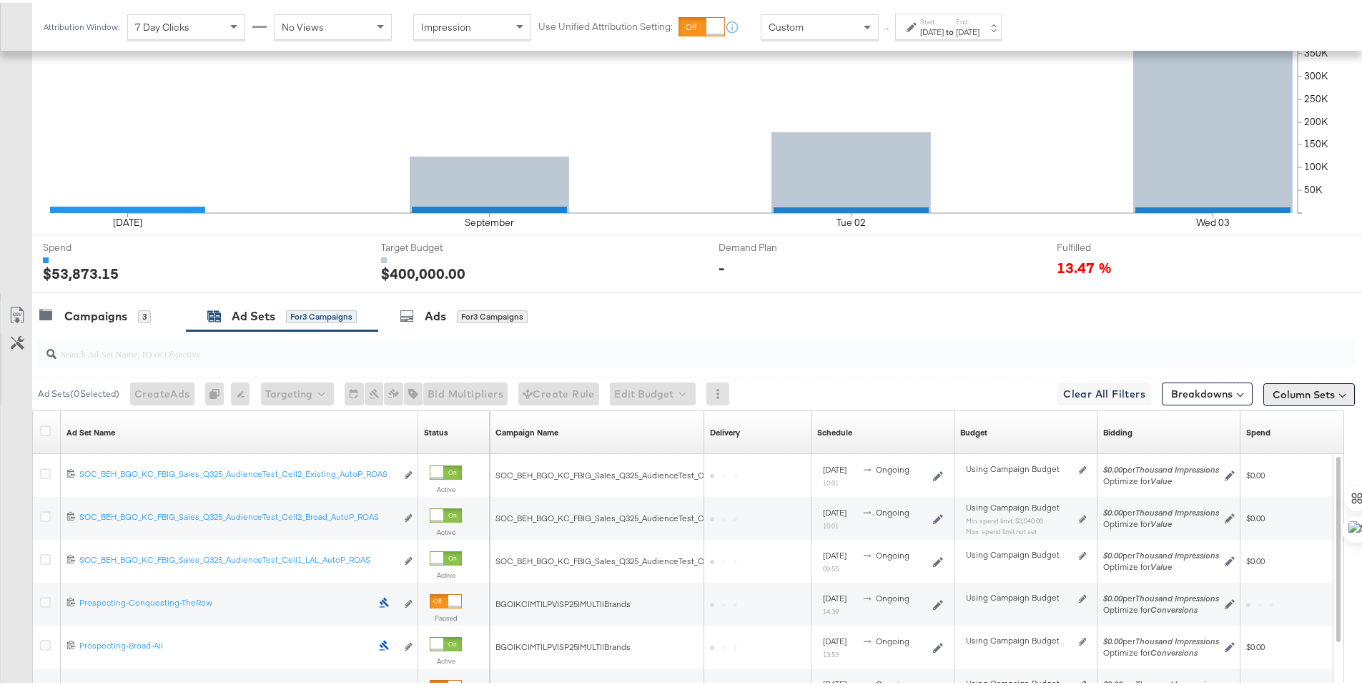
scroll to position [483, 0]
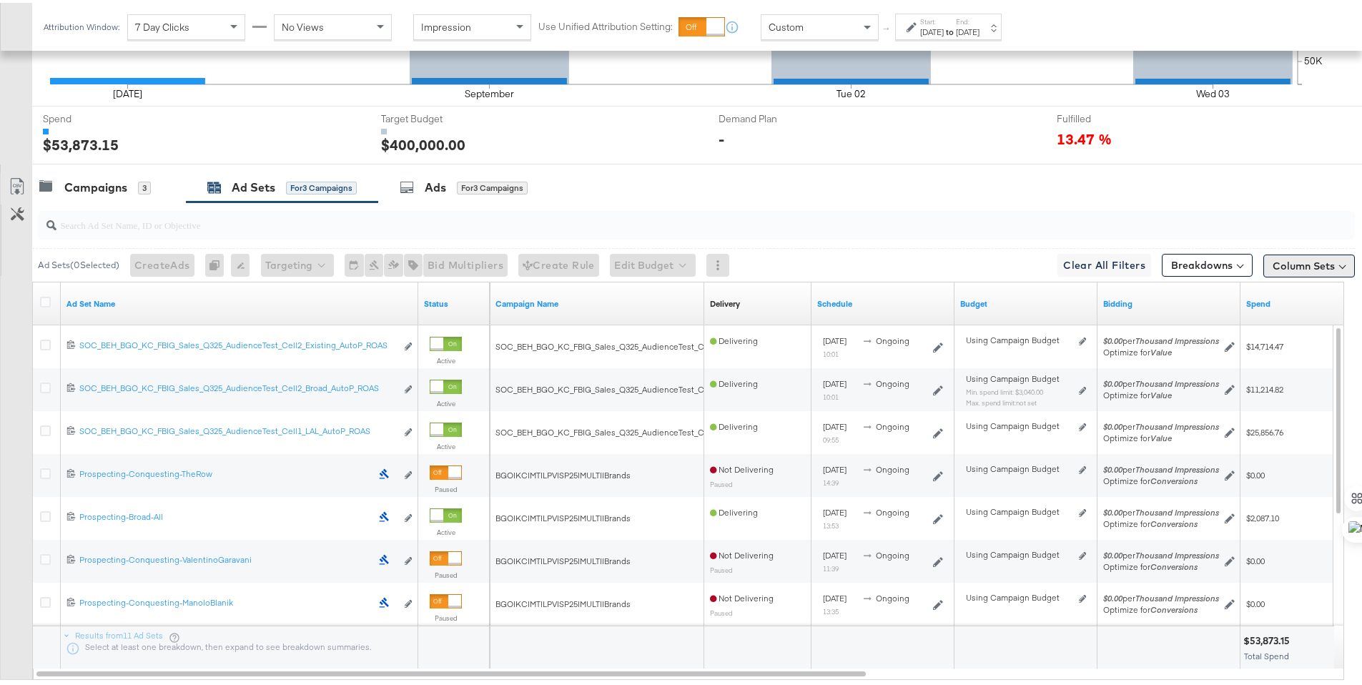
click at [1276, 267] on button "Column Sets" at bounding box center [1309, 263] width 92 height 23
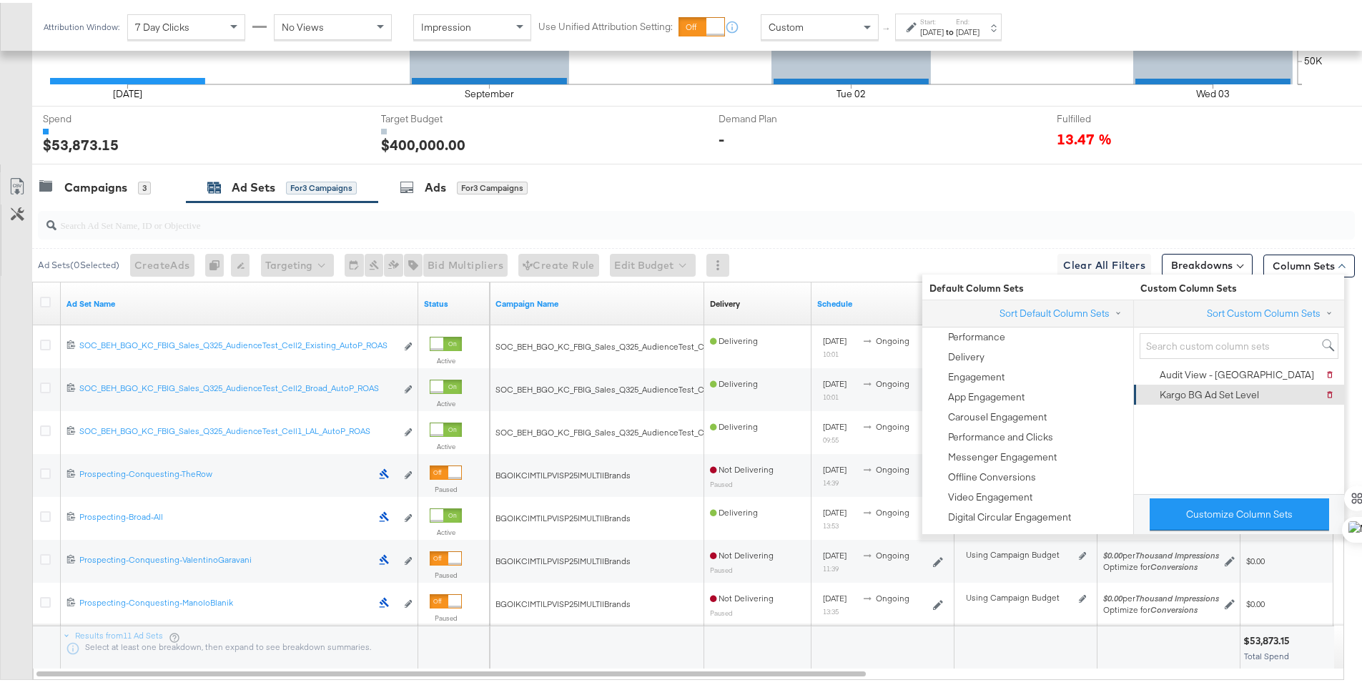
click at [1247, 388] on div "Kargo BG Ad Set Level" at bounding box center [1209, 392] width 99 height 14
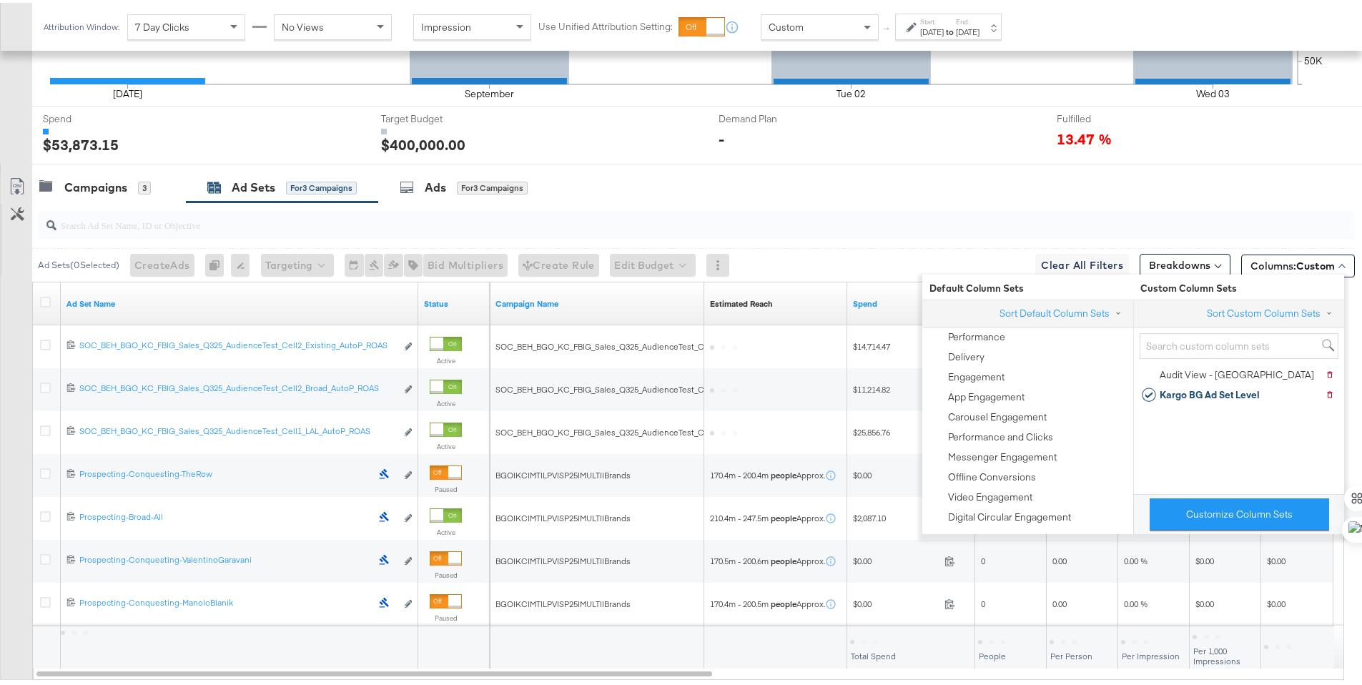
click at [1315, 208] on div at bounding box center [696, 222] width 1317 height 29
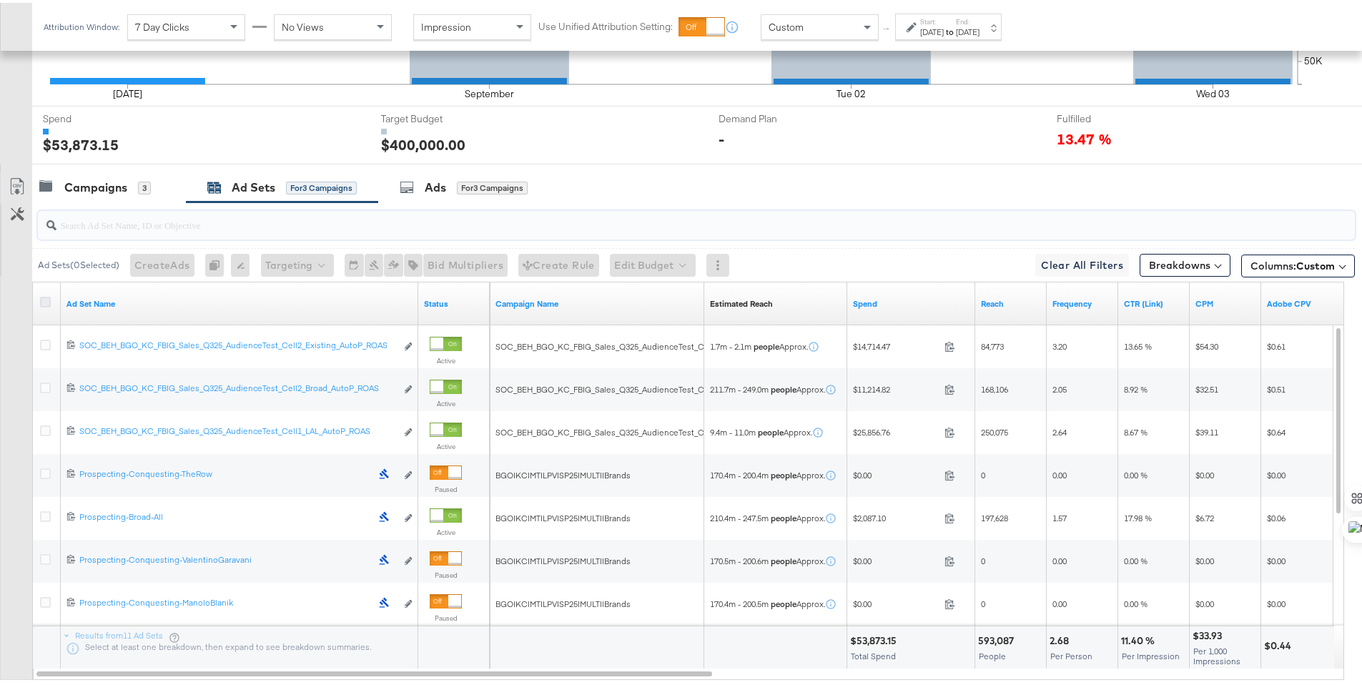
click at [46, 300] on icon at bounding box center [45, 299] width 11 height 11
click at [0, 0] on input "checkbox" at bounding box center [0, 0] width 0 height 0
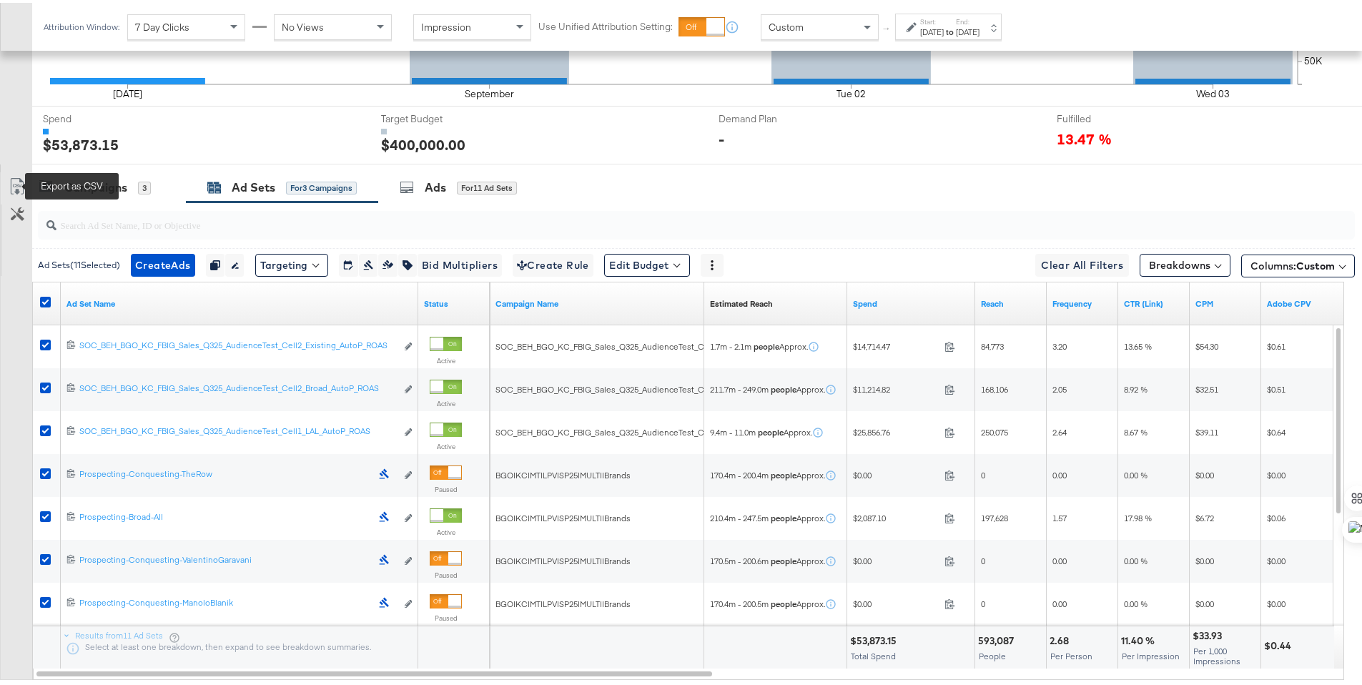
click at [14, 184] on icon at bounding box center [16, 186] width 9 height 11
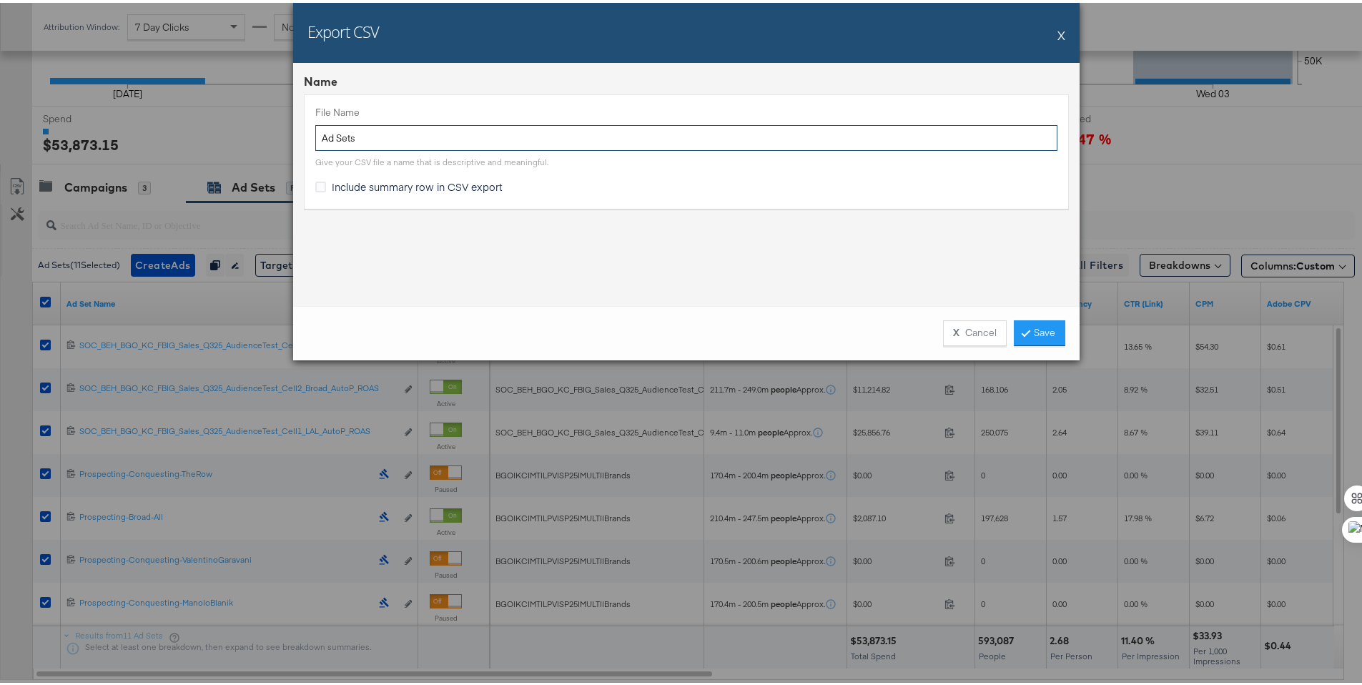
click at [317, 137] on input "Ad Sets" at bounding box center [686, 135] width 742 height 26
type input "BG Ad Sets"
click at [428, 185] on span "Include summary row in CSV export" at bounding box center [417, 184] width 171 height 14
click at [0, 0] on input "Include summary row in CSV export" at bounding box center [0, 0] width 0 height 0
click at [1042, 323] on link "Save" at bounding box center [1039, 330] width 51 height 26
